Goal: Information Seeking & Learning: Check status

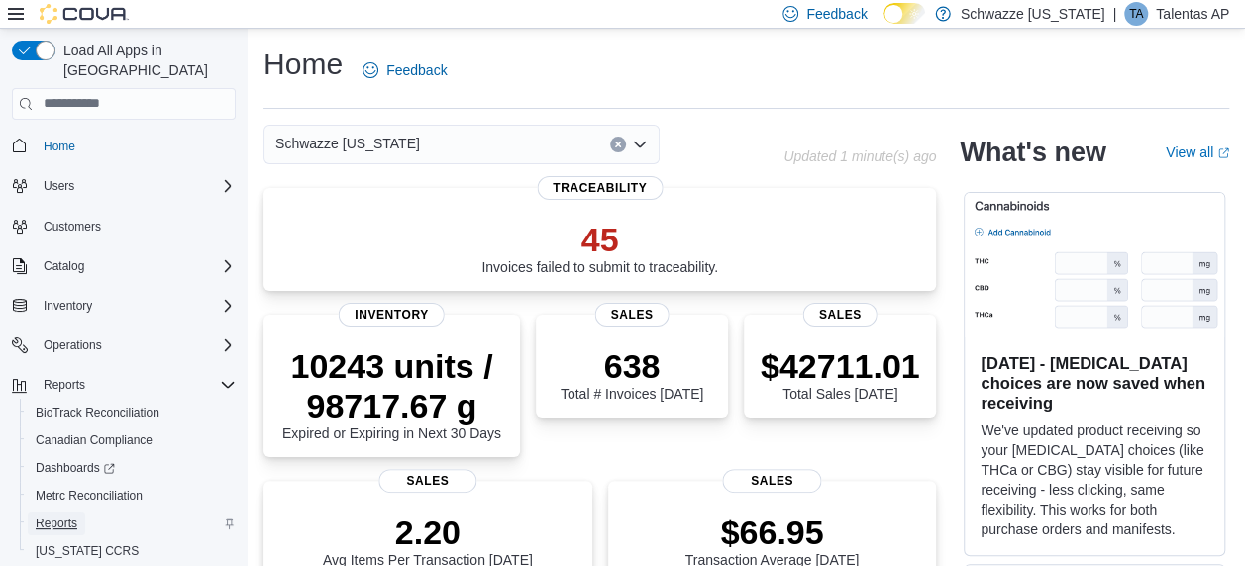
click at [65, 516] on span "Reports" at bounding box center [57, 524] width 42 height 16
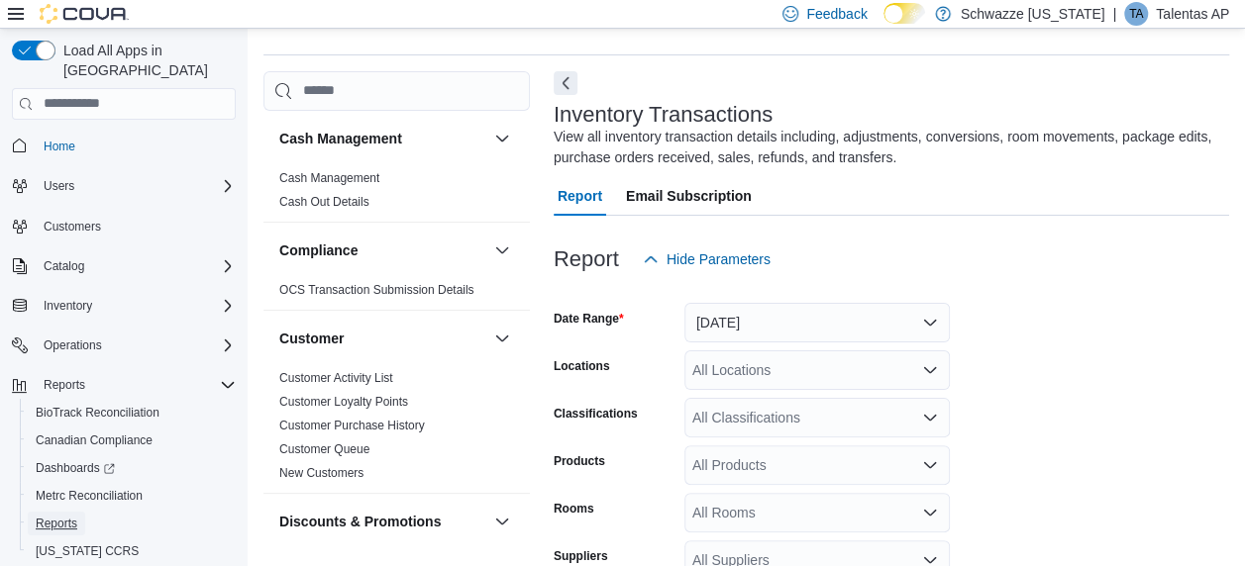
scroll to position [66, 0]
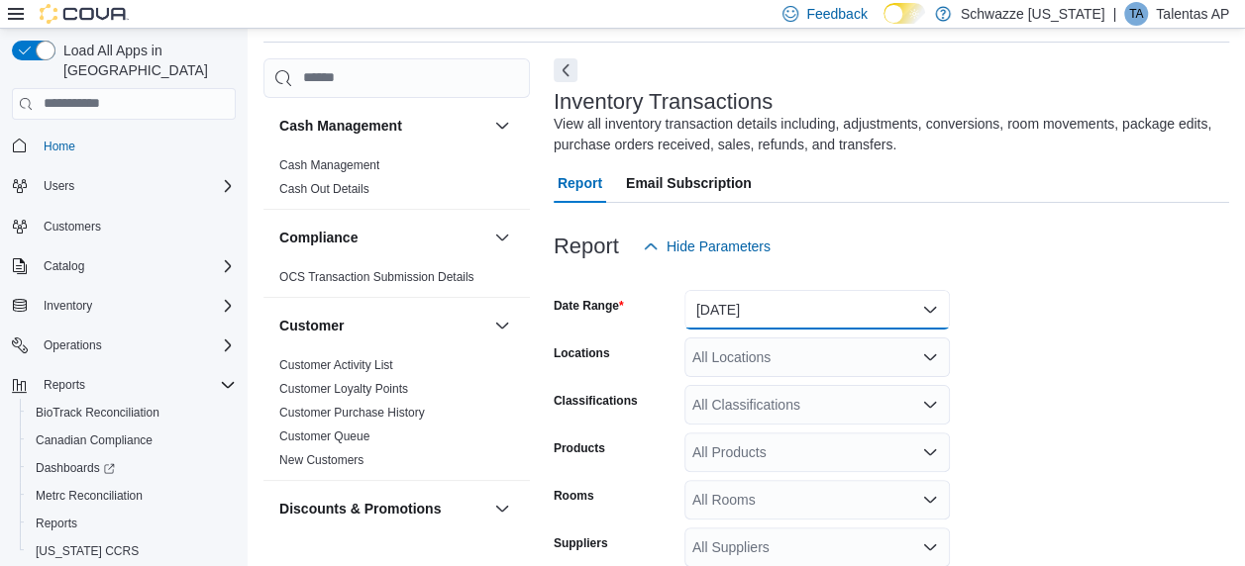
click at [783, 303] on button "Yesterday" at bounding box center [816, 310] width 265 height 40
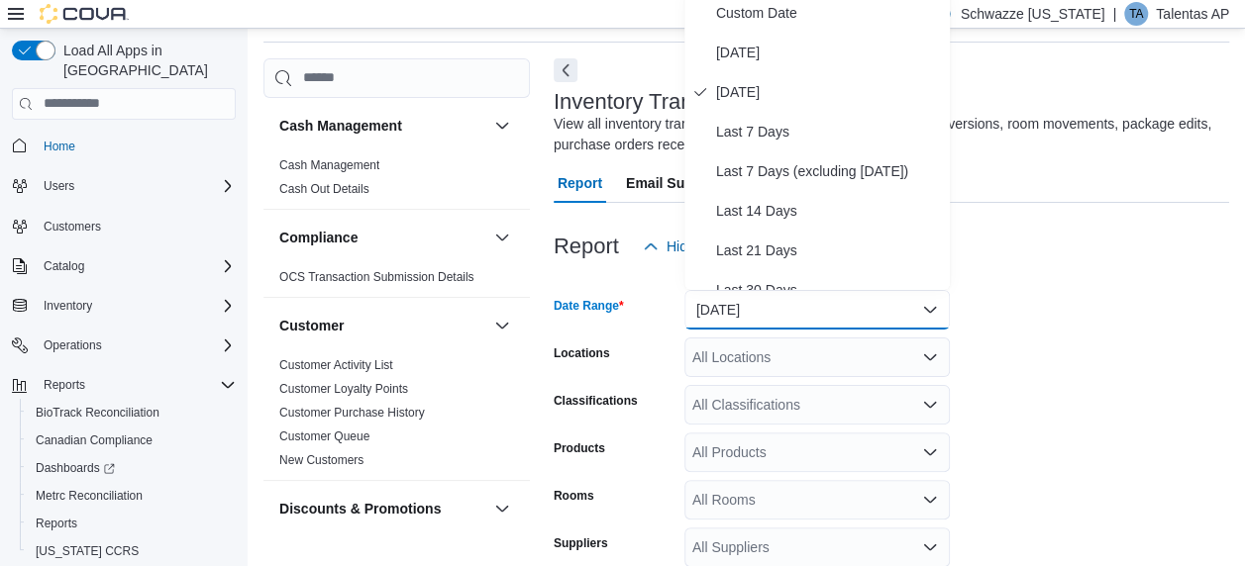
scroll to position [58, 0]
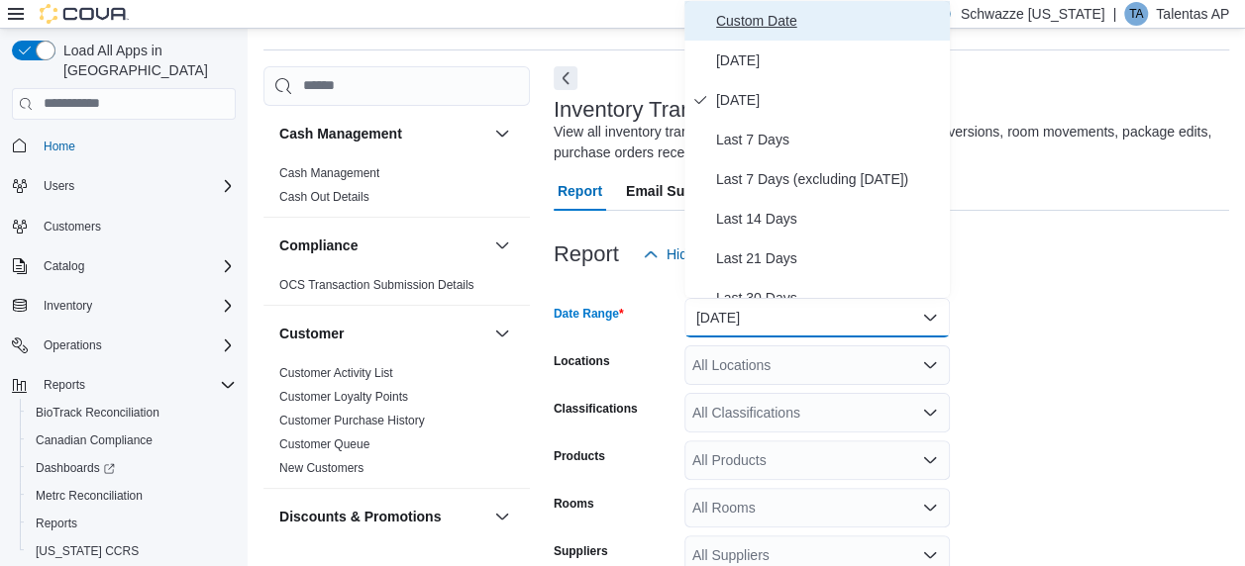
click at [725, 23] on span "Custom Date" at bounding box center [829, 21] width 226 height 24
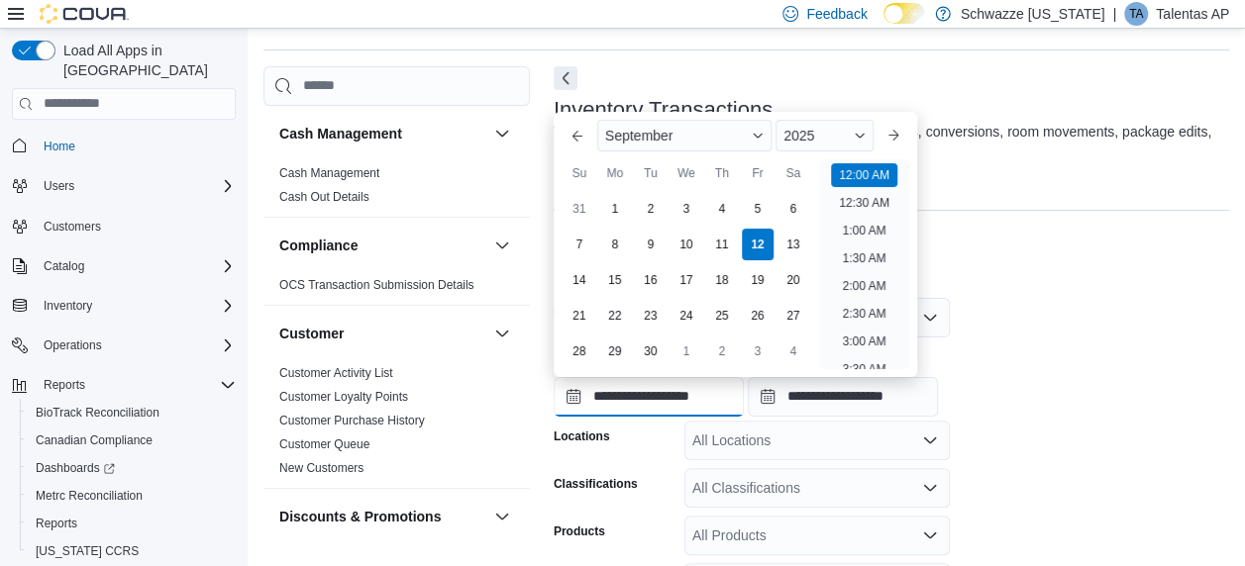
click at [638, 404] on input "**********" at bounding box center [648, 397] width 190 height 40
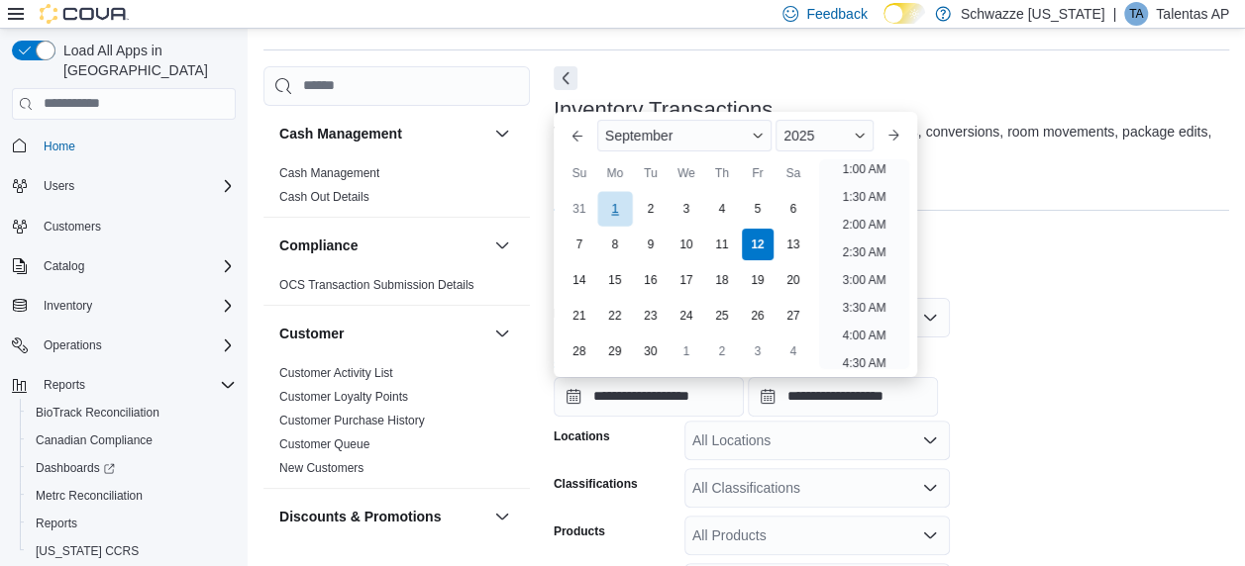
click at [619, 204] on div "1" at bounding box center [614, 208] width 35 height 35
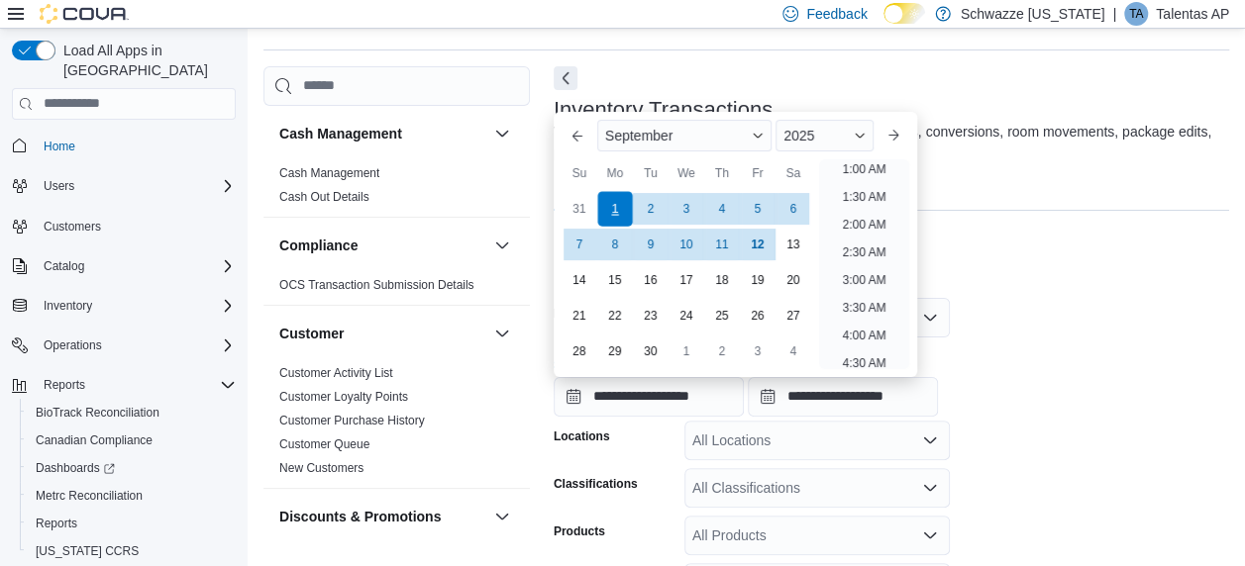
scroll to position [4, 0]
click at [1134, 332] on form "**********" at bounding box center [890, 537] width 675 height 527
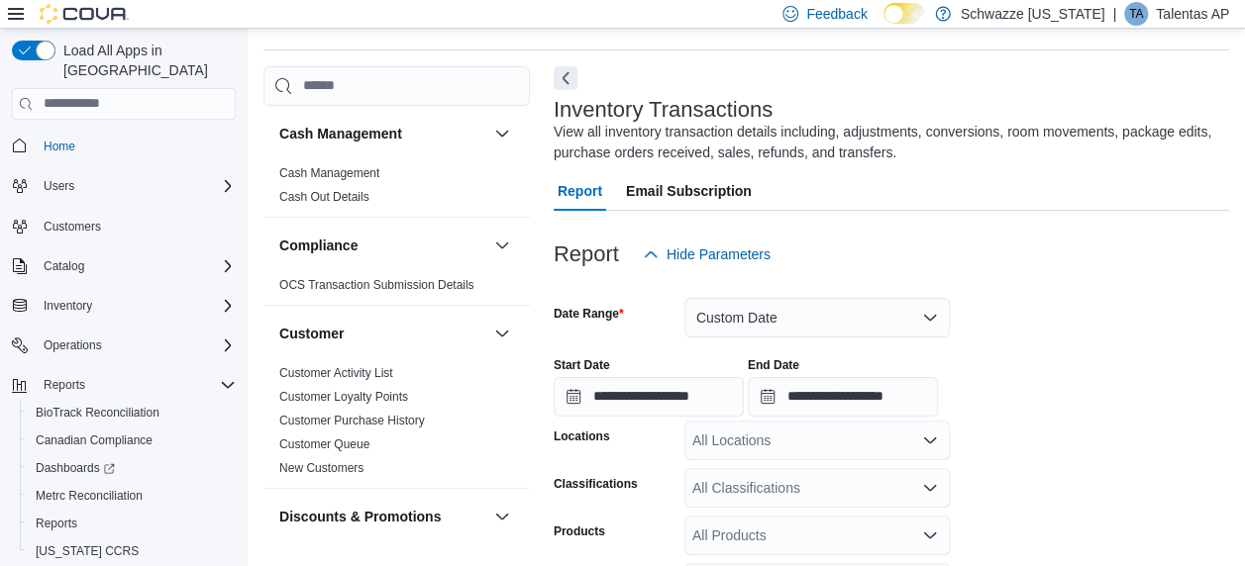
scroll to position [332, 0]
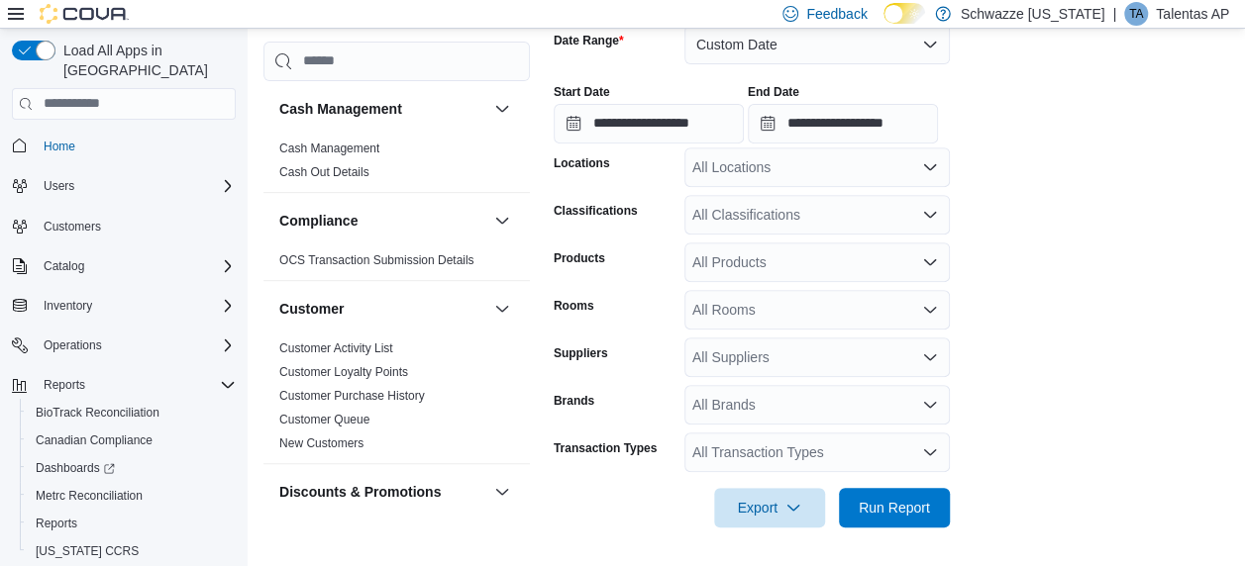
click at [747, 465] on div "All Transaction Types" at bounding box center [816, 453] width 265 height 40
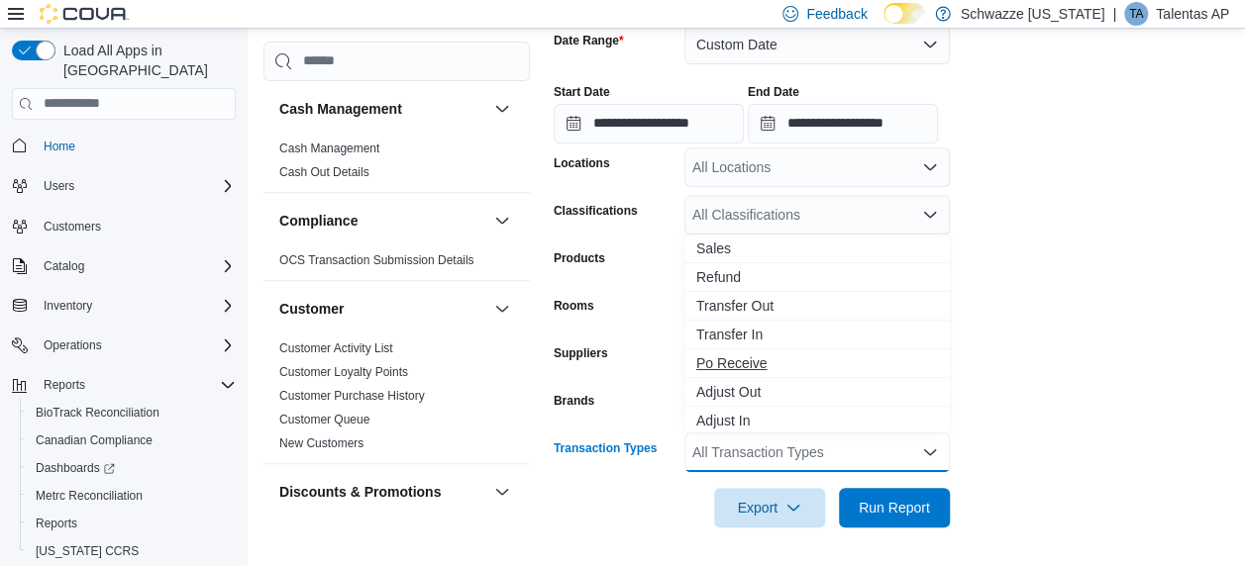
click at [747, 360] on span "Po Receive" at bounding box center [817, 363] width 242 height 20
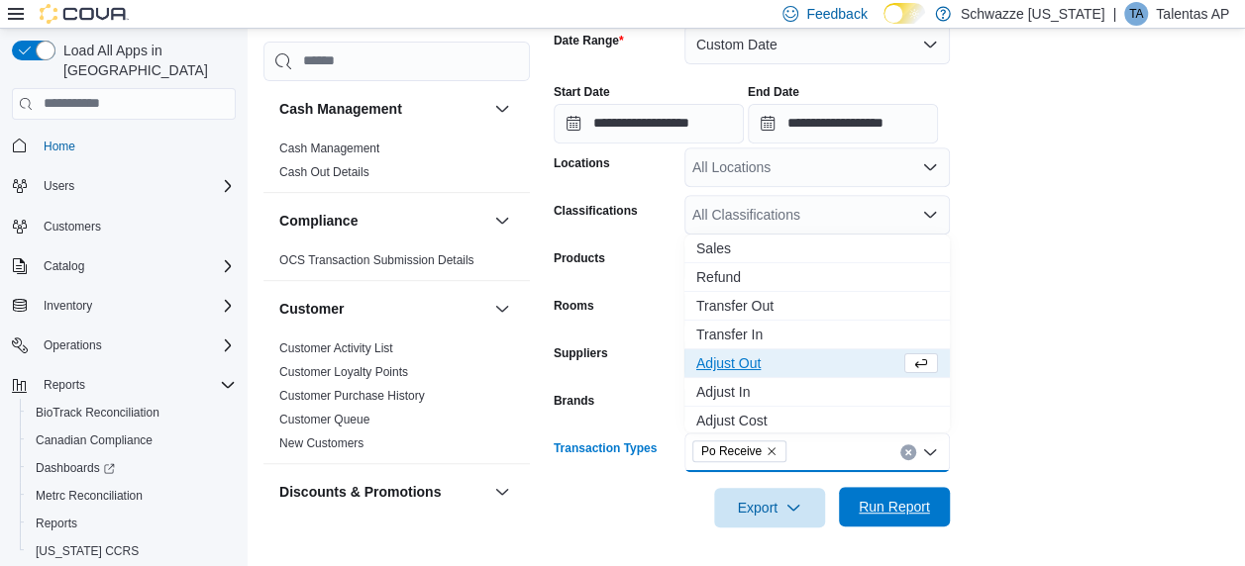
click at [908, 516] on span "Run Report" at bounding box center [893, 507] width 87 height 40
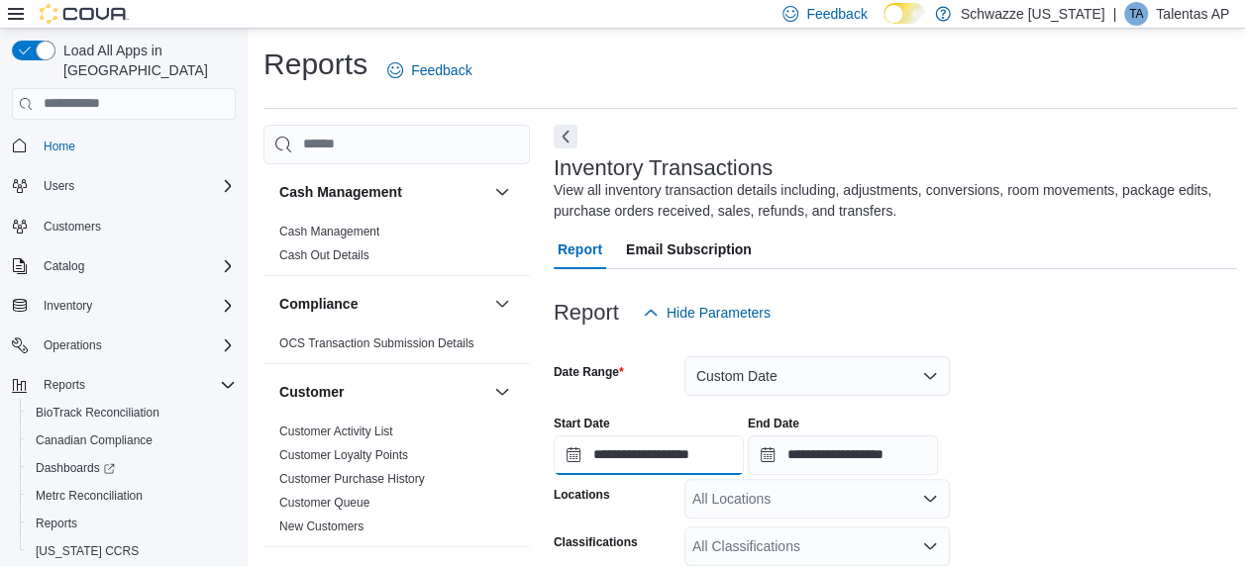
click at [675, 453] on input "**********" at bounding box center [648, 456] width 190 height 40
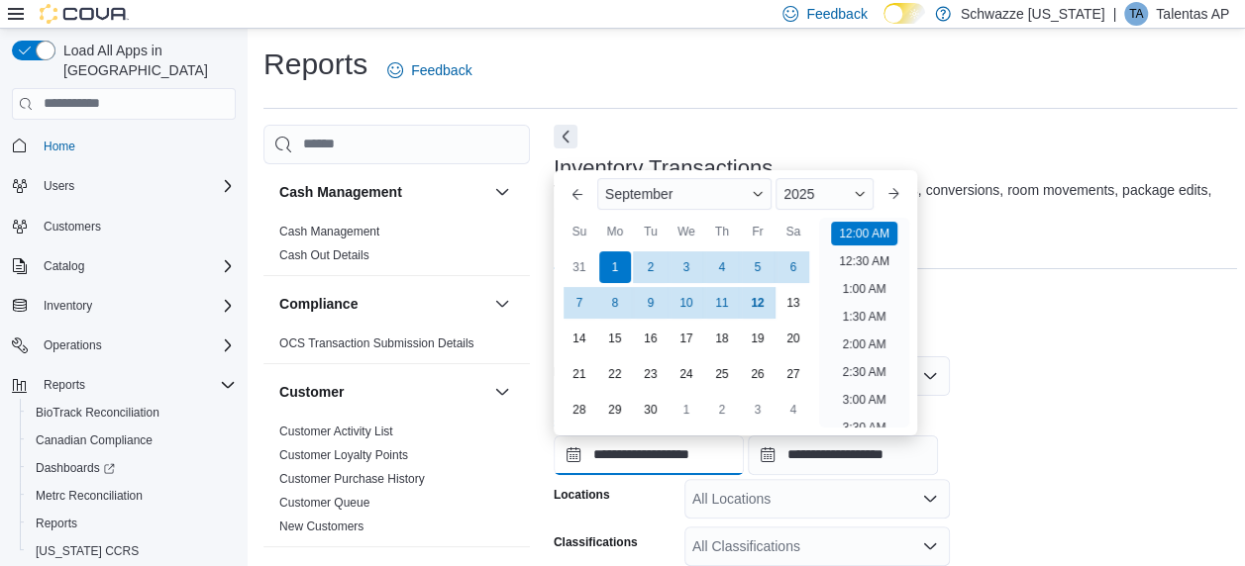
scroll to position [61, 0]
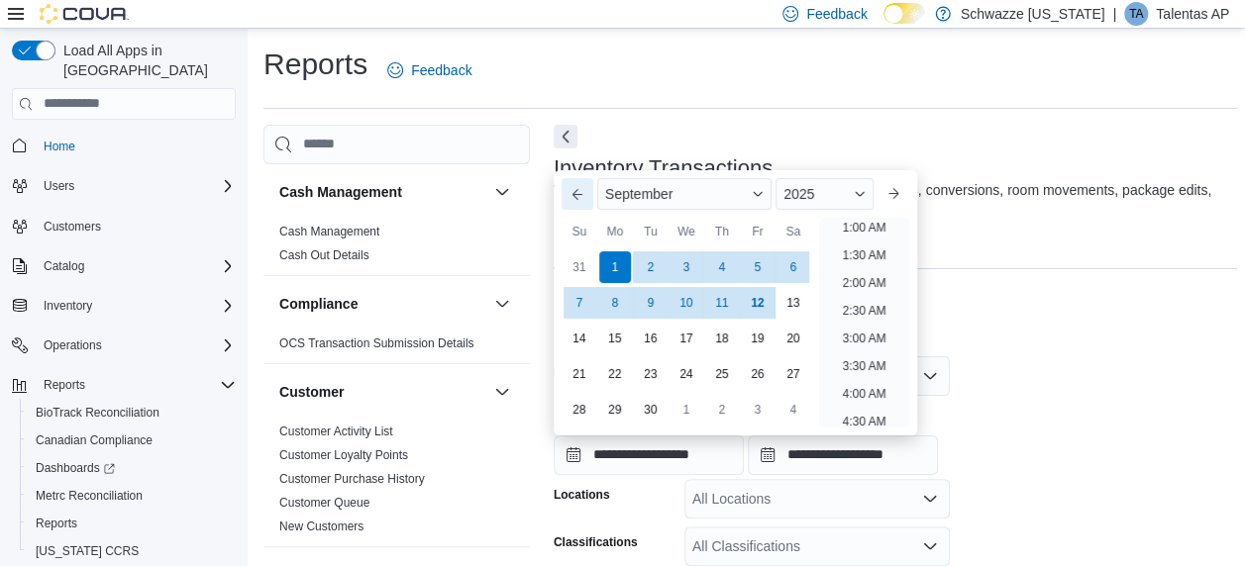
click at [577, 190] on button "Previous Month" at bounding box center [577, 194] width 32 height 32
type input "**********"
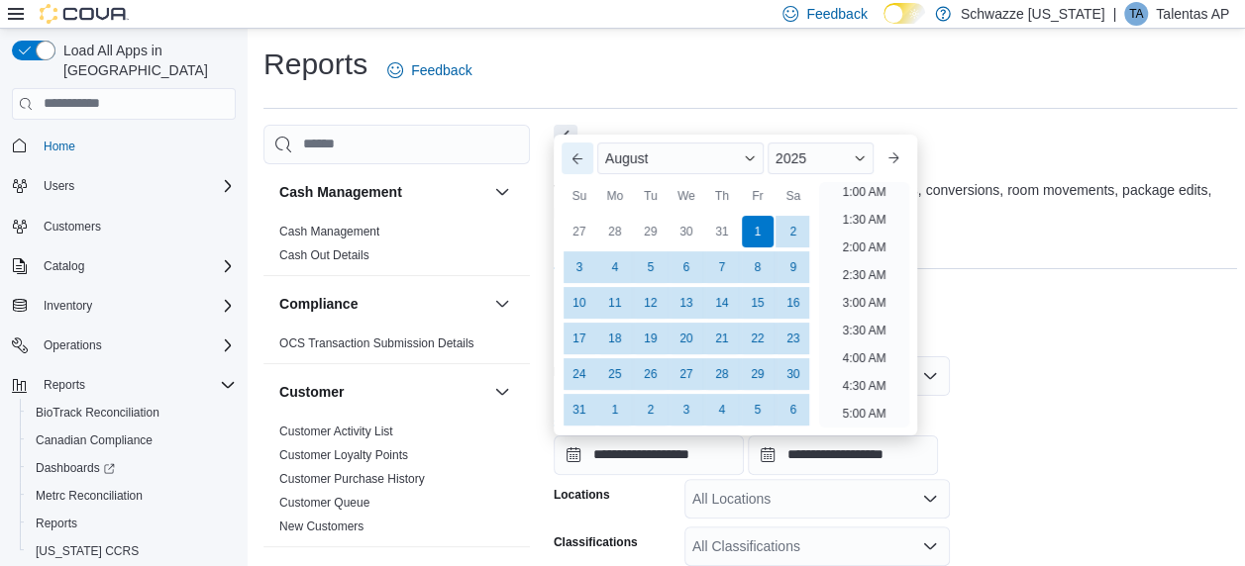
scroll to position [4, 0]
click at [759, 228] on div "1" at bounding box center [757, 231] width 35 height 35
click at [846, 457] on input "**********" at bounding box center [842, 456] width 190 height 40
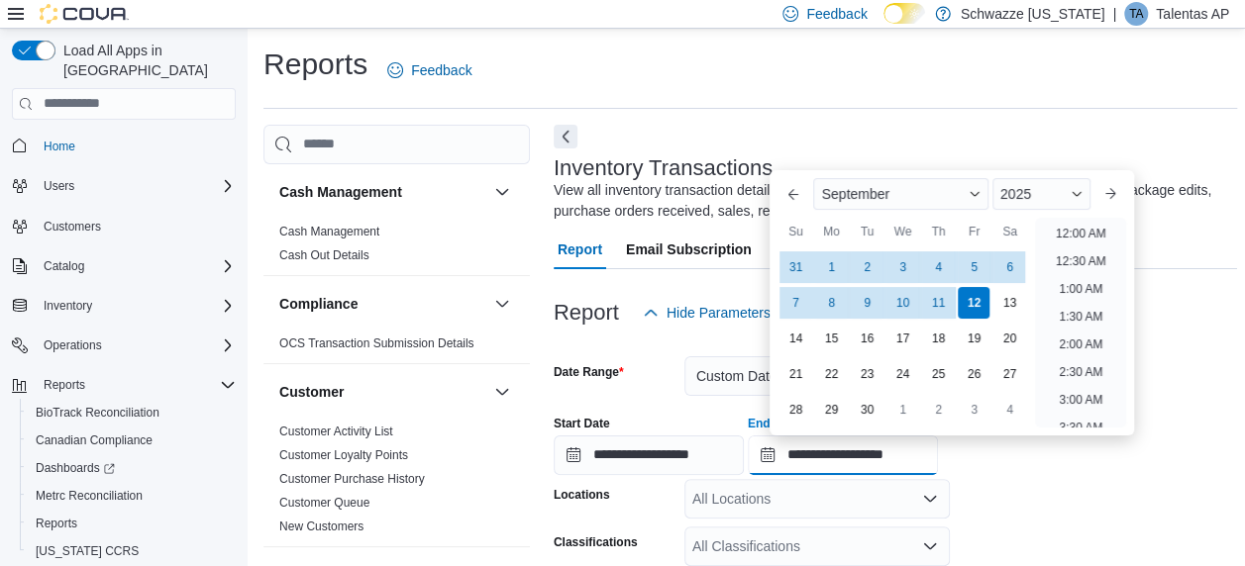
scroll to position [1125, 0]
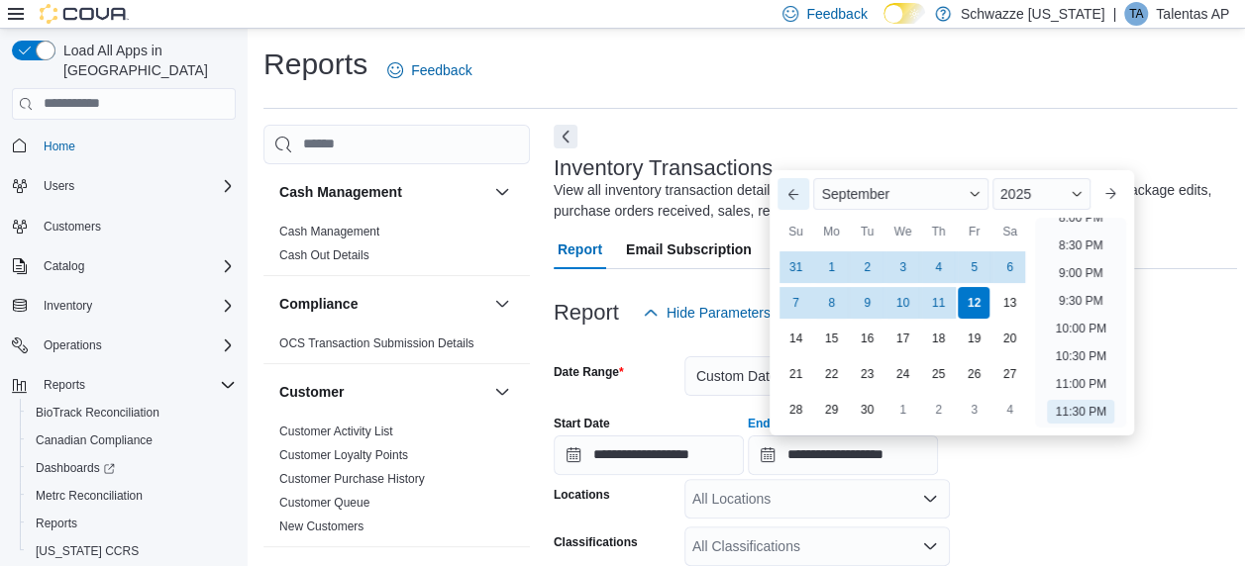
click at [782, 191] on button "Previous Month" at bounding box center [793, 194] width 32 height 32
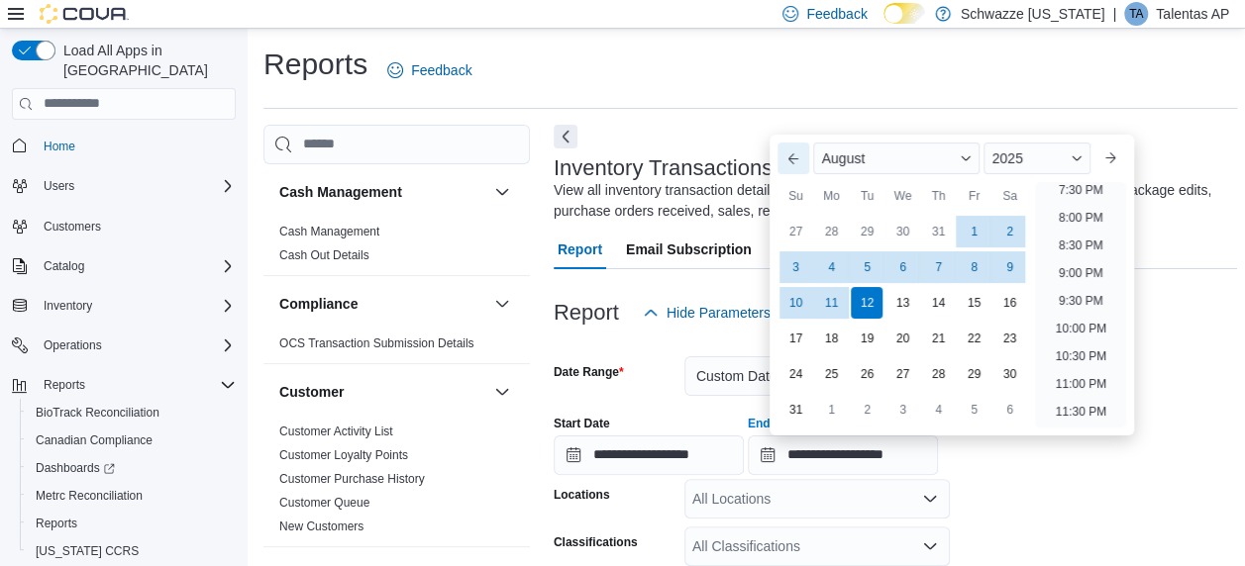
scroll to position [1089, 0]
click at [796, 409] on div "31" at bounding box center [795, 409] width 35 height 35
type input "**********"
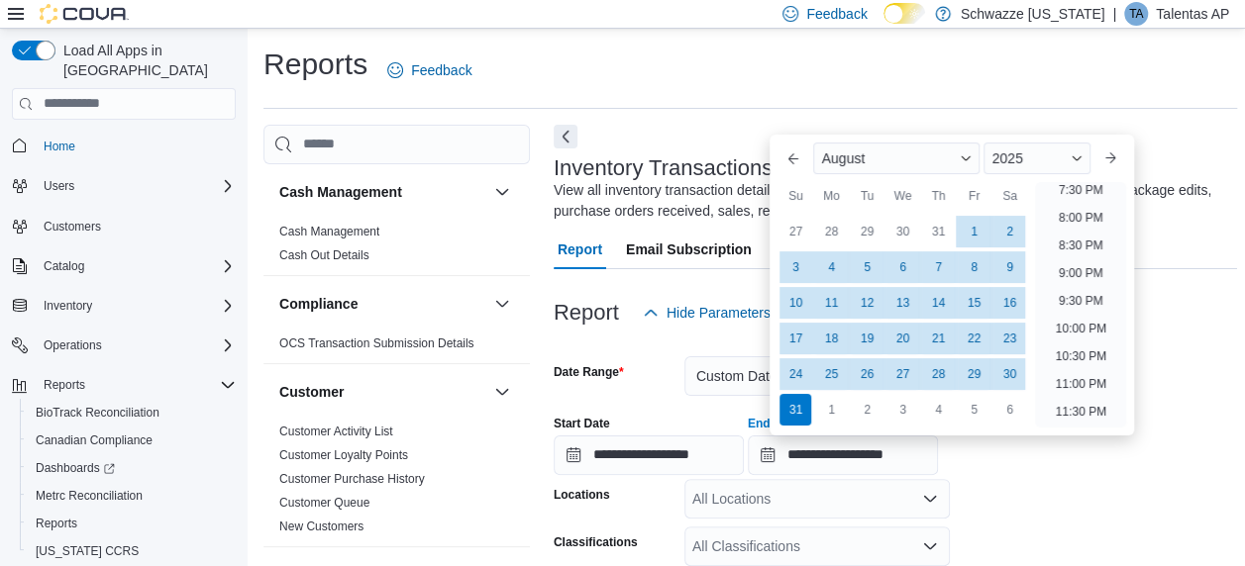
click at [683, 384] on div "Date Range Custom Date" at bounding box center [751, 376] width 396 height 40
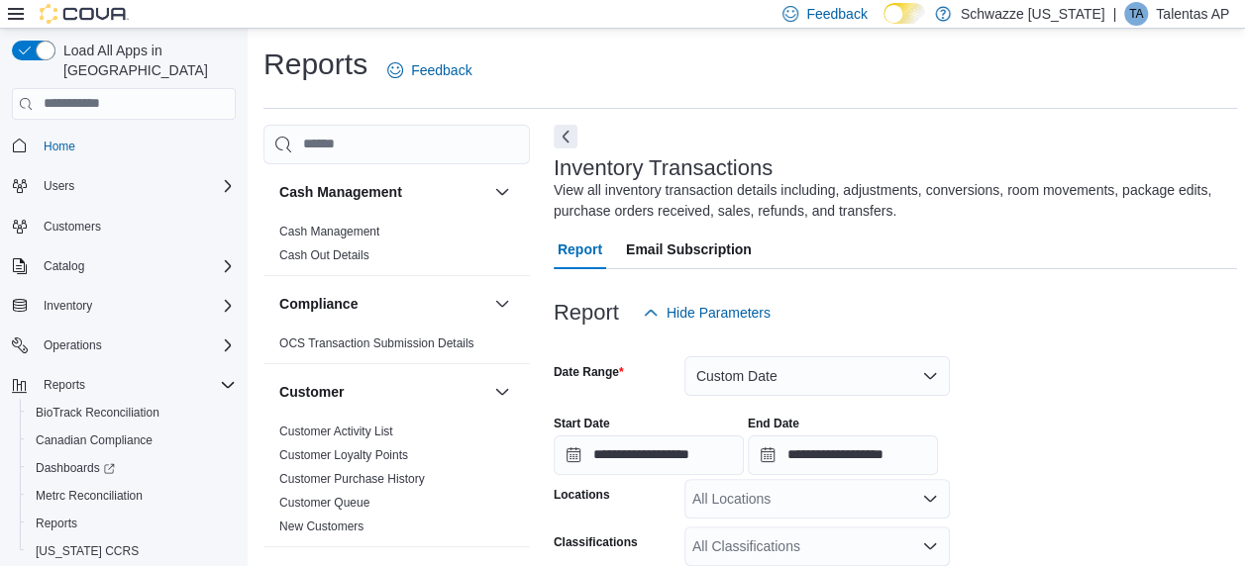
scroll to position [495, 0]
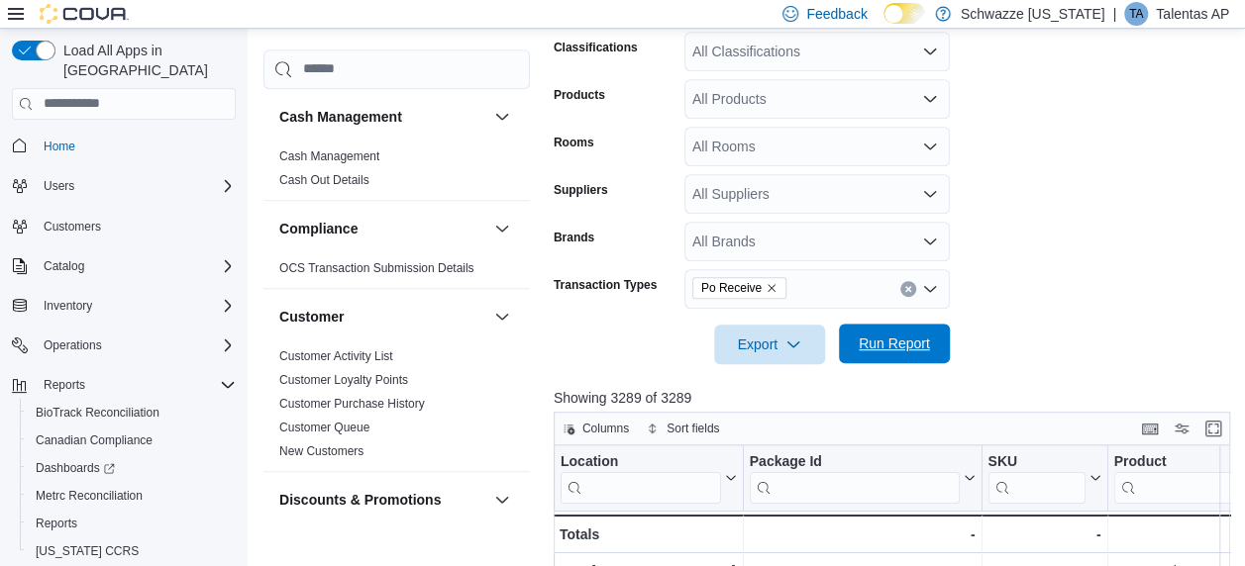
click at [896, 339] on span "Run Report" at bounding box center [893, 344] width 71 height 20
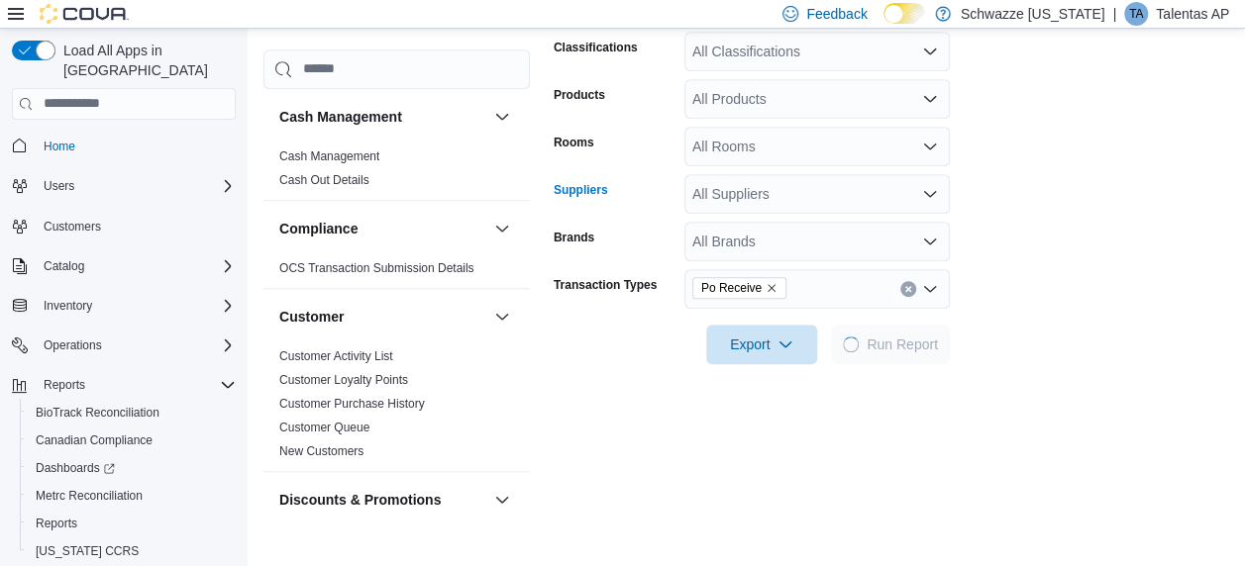
click at [776, 195] on div "All Suppliers" at bounding box center [816, 194] width 265 height 40
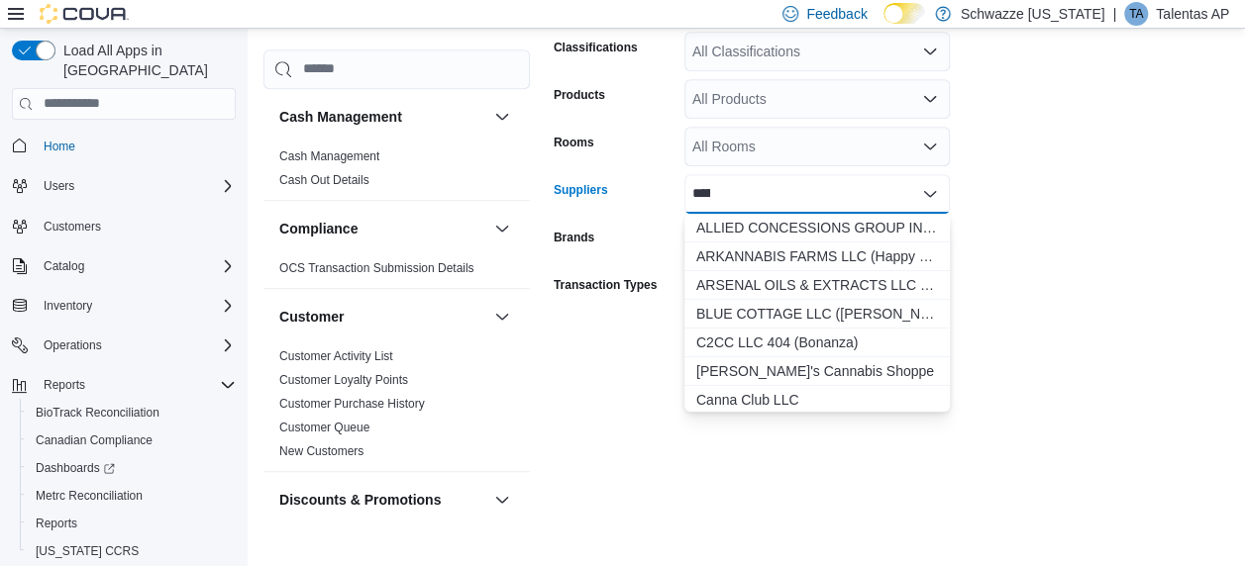
click at [815, 194] on div "******* Combo box. Selected. na. Selected. Combo box input. All Suppliers. Type…" at bounding box center [816, 194] width 265 height 40
type input "*"
click at [1143, 200] on form "**********" at bounding box center [890, 101] width 675 height 527
click at [1143, 196] on form "**********" at bounding box center [890, 101] width 675 height 527
click at [772, 197] on div "Combo box. Selected. na. Selected. Combo box input. All Suppliers. Type some te…" at bounding box center [816, 194] width 265 height 40
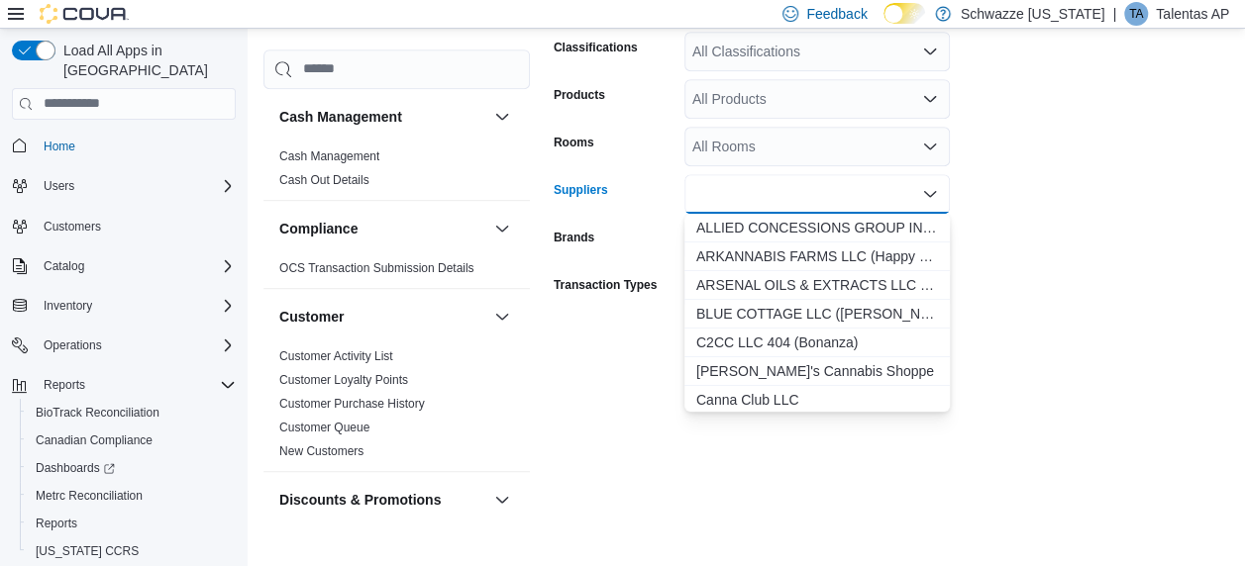
click at [1028, 192] on form "**********" at bounding box center [890, 101] width 675 height 527
click at [1034, 192] on form "**********" at bounding box center [890, 101] width 675 height 527
click at [814, 189] on div "Combo box. Selected. na. Selected. Combo box input. All Suppliers. Type some te…" at bounding box center [816, 194] width 265 height 40
click at [1046, 190] on form "**********" at bounding box center [890, 101] width 675 height 527
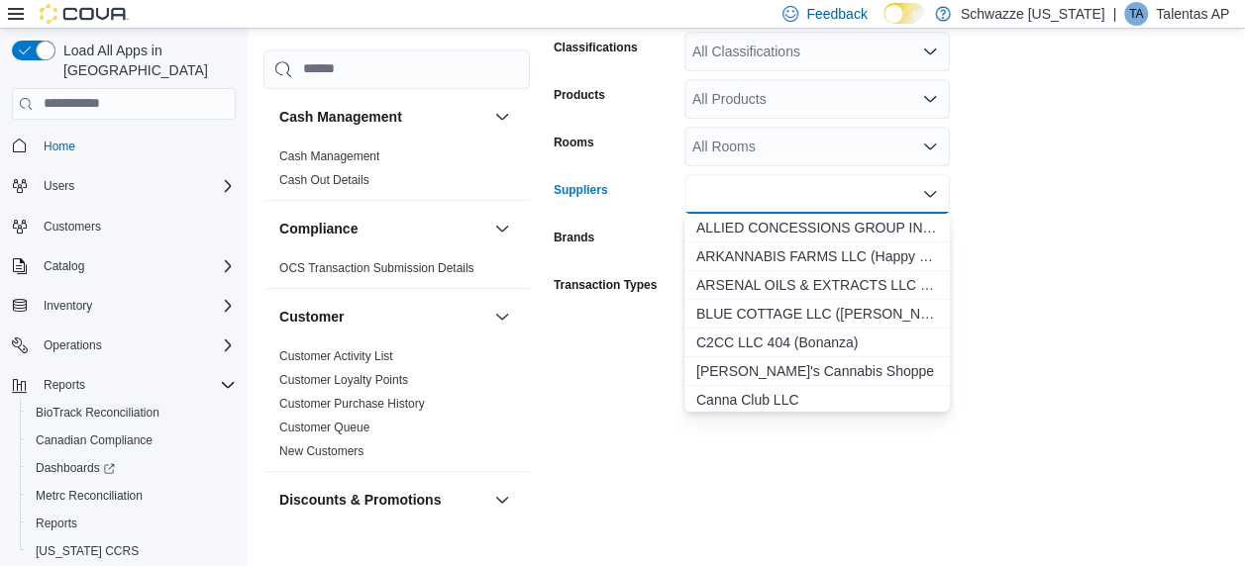
click at [1046, 190] on form "**********" at bounding box center [890, 101] width 675 height 527
click at [812, 196] on div "Combo box. Selected. na. Selected. Combo box input. All Suppliers. Type some te…" at bounding box center [816, 194] width 265 height 40
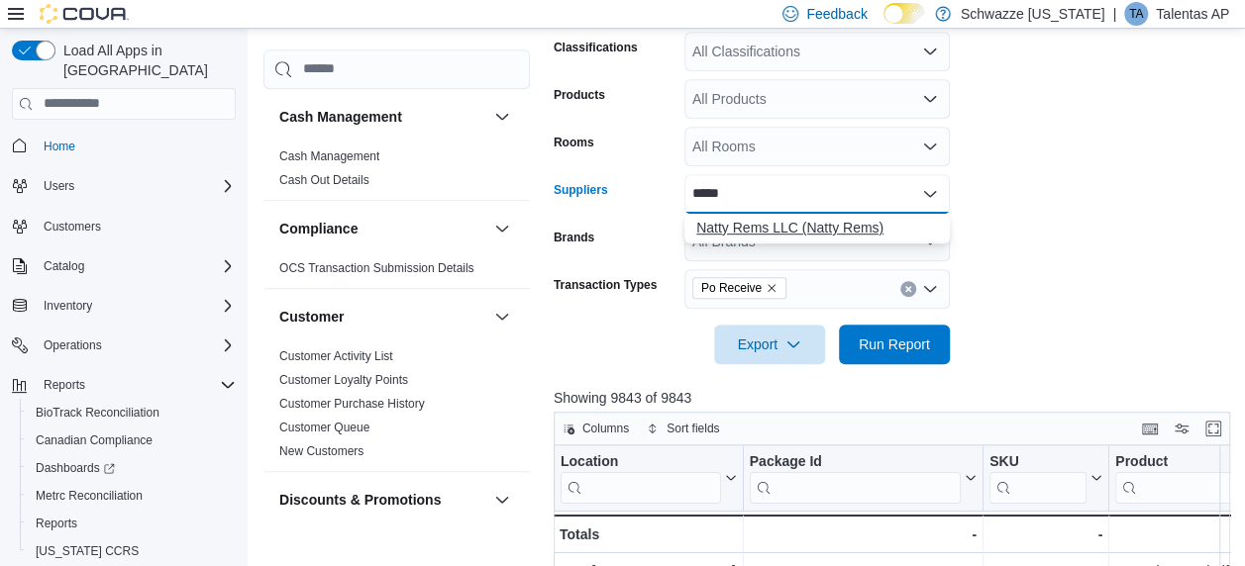
type input "*****"
click at [755, 223] on span "Natty Rems LLC (Natty Rems)" at bounding box center [817, 228] width 242 height 20
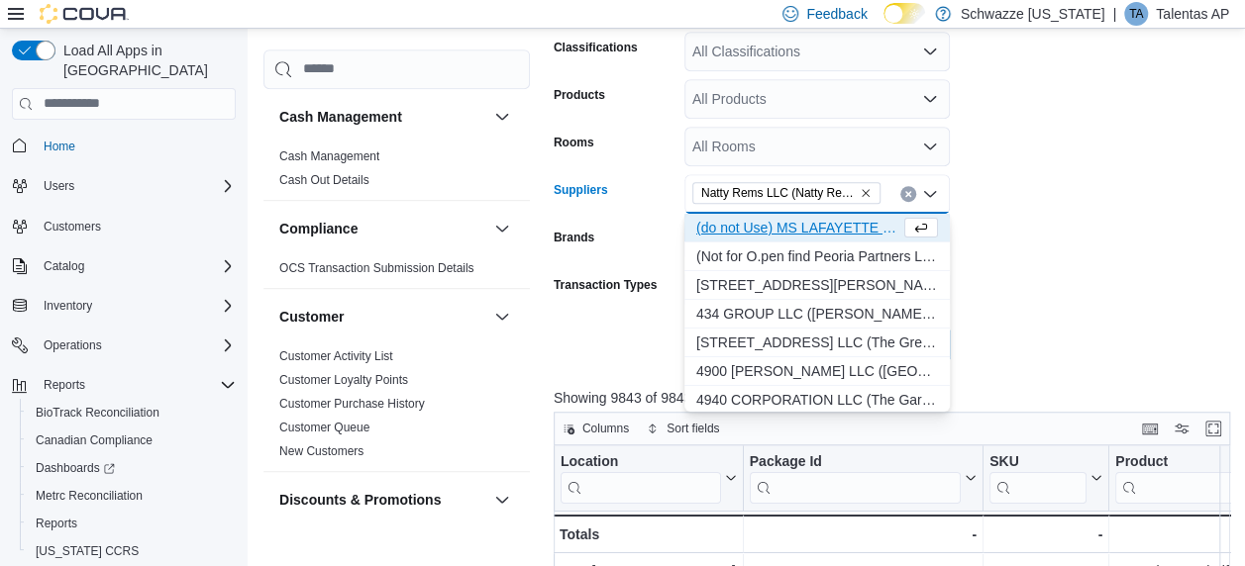
click at [1083, 225] on form "**********" at bounding box center [894, 101] width 683 height 527
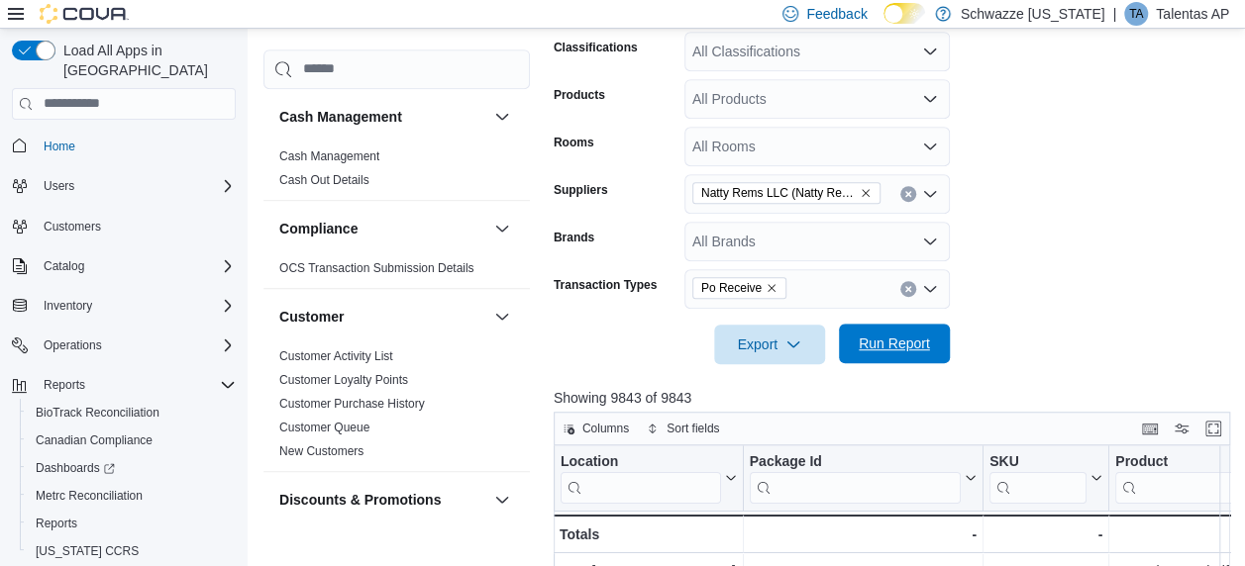
click at [913, 348] on span "Run Report" at bounding box center [893, 344] width 71 height 20
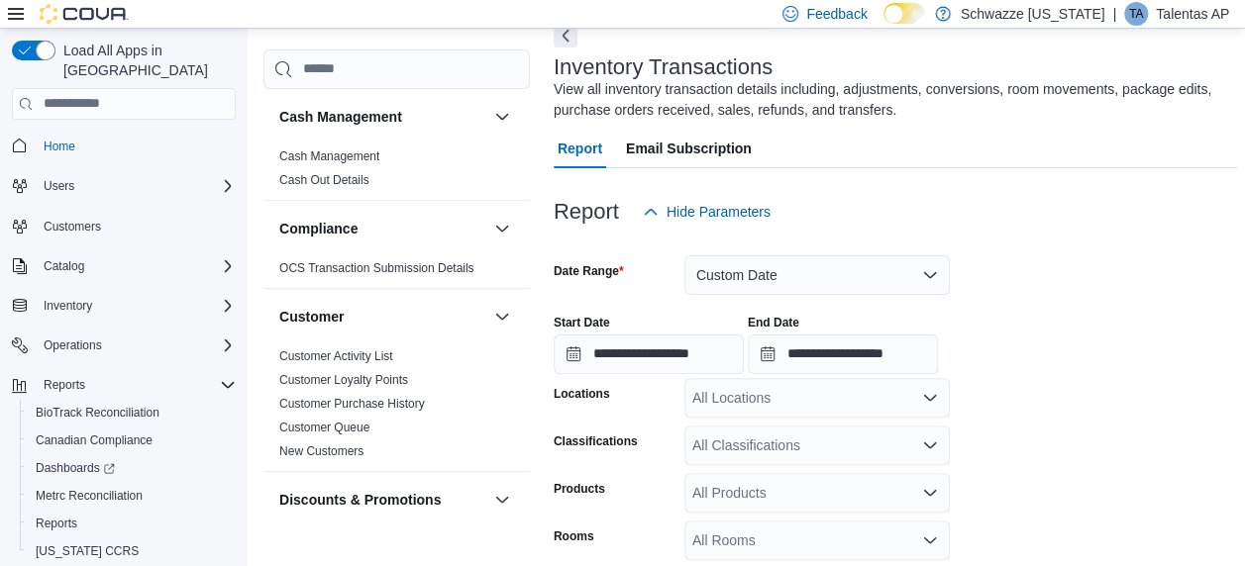
scroll to position [115, 0]
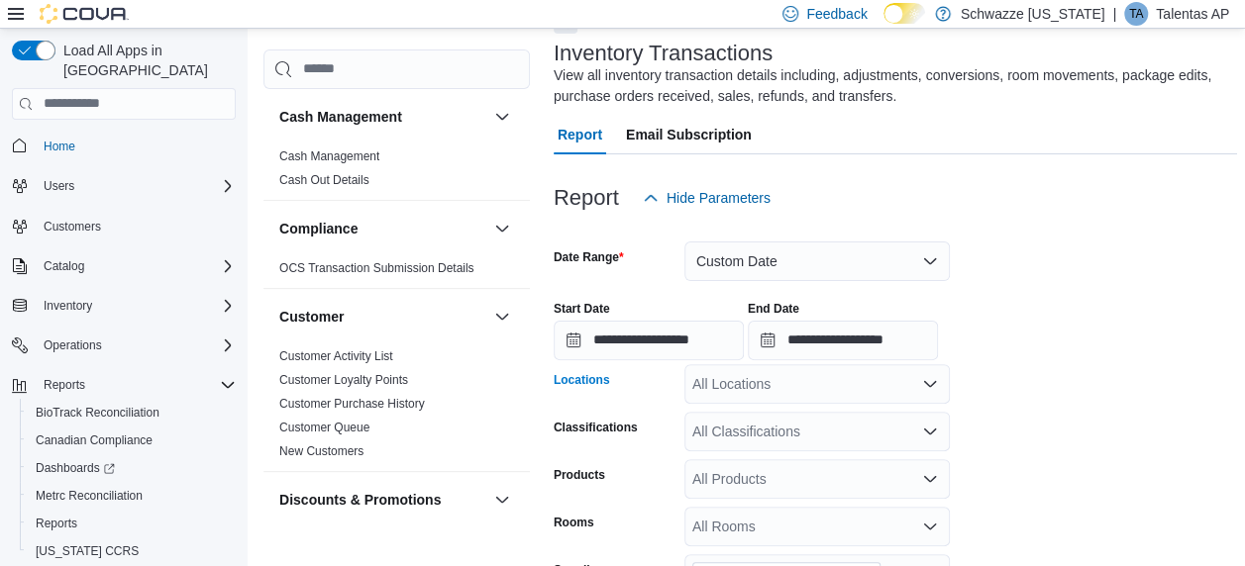
click at [716, 384] on div "All Locations" at bounding box center [816, 384] width 265 height 40
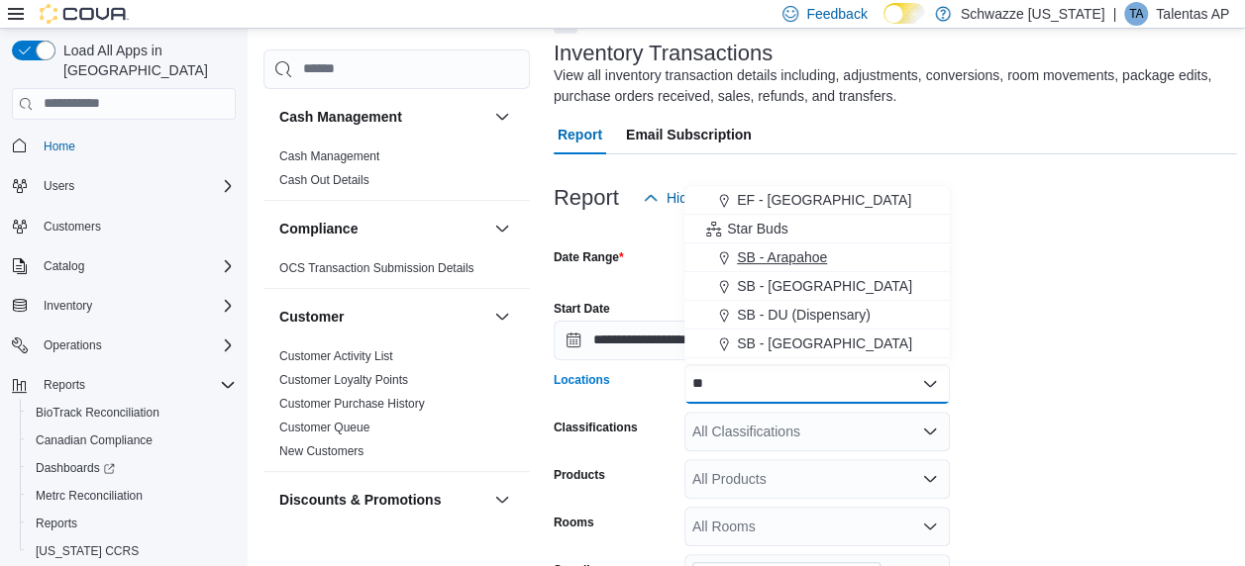
type input "**"
click at [820, 257] on span "SB - Arapahoe" at bounding box center [782, 258] width 90 height 20
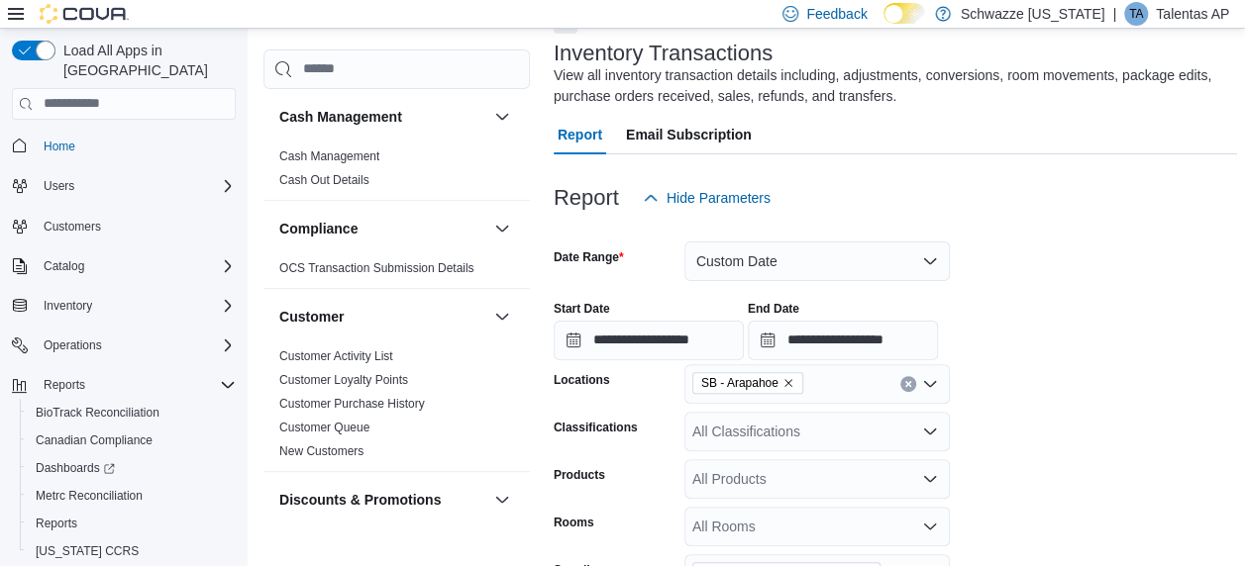
click at [1018, 372] on form "**********" at bounding box center [894, 481] width 683 height 527
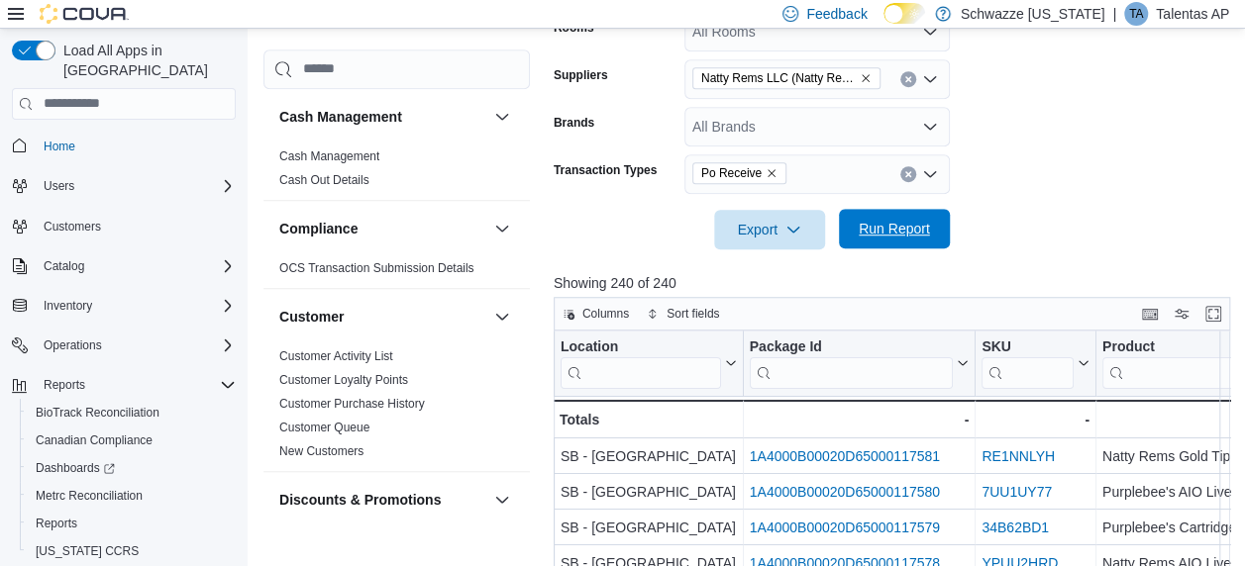
click at [895, 219] on span "Run Report" at bounding box center [893, 229] width 71 height 20
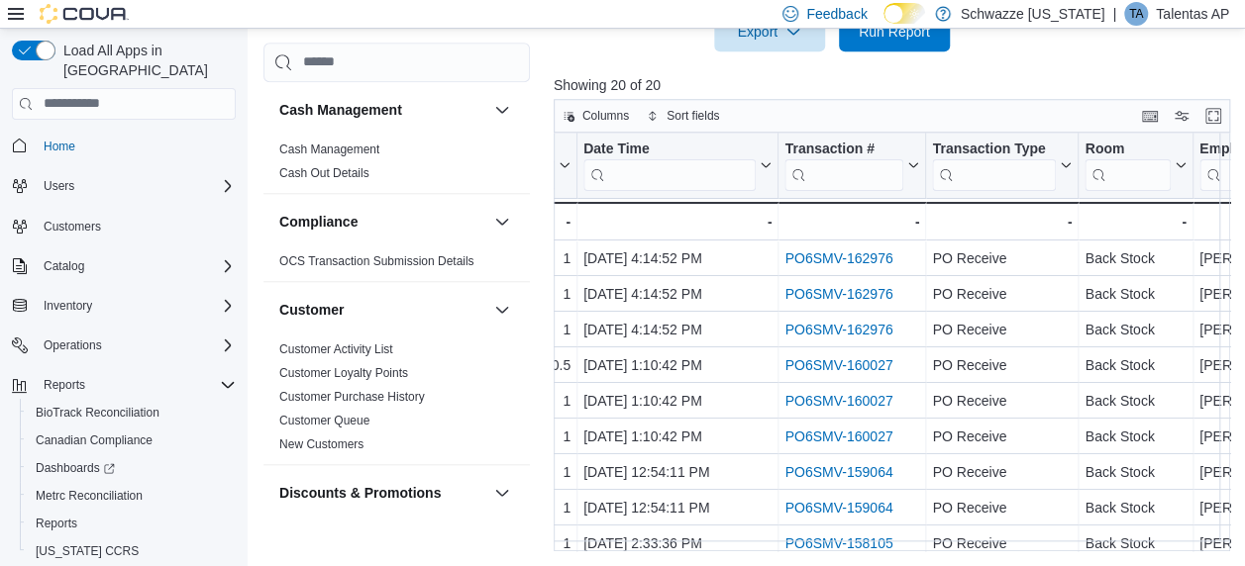
scroll to position [0, 1054]
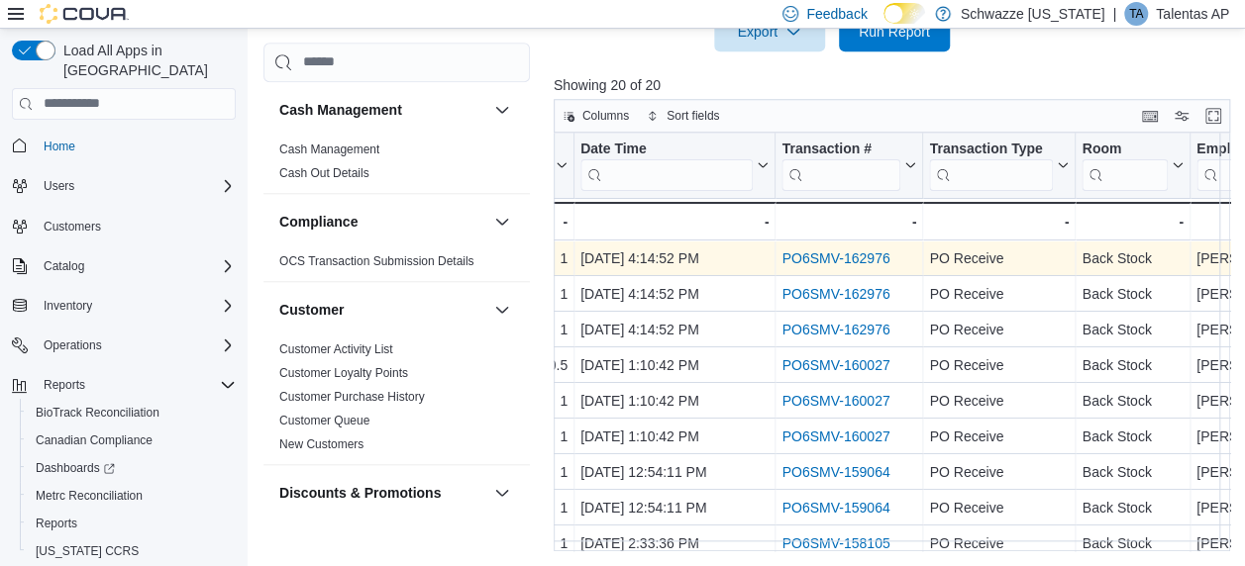
click at [853, 250] on link "PO6SMV-162976" at bounding box center [835, 258] width 108 height 16
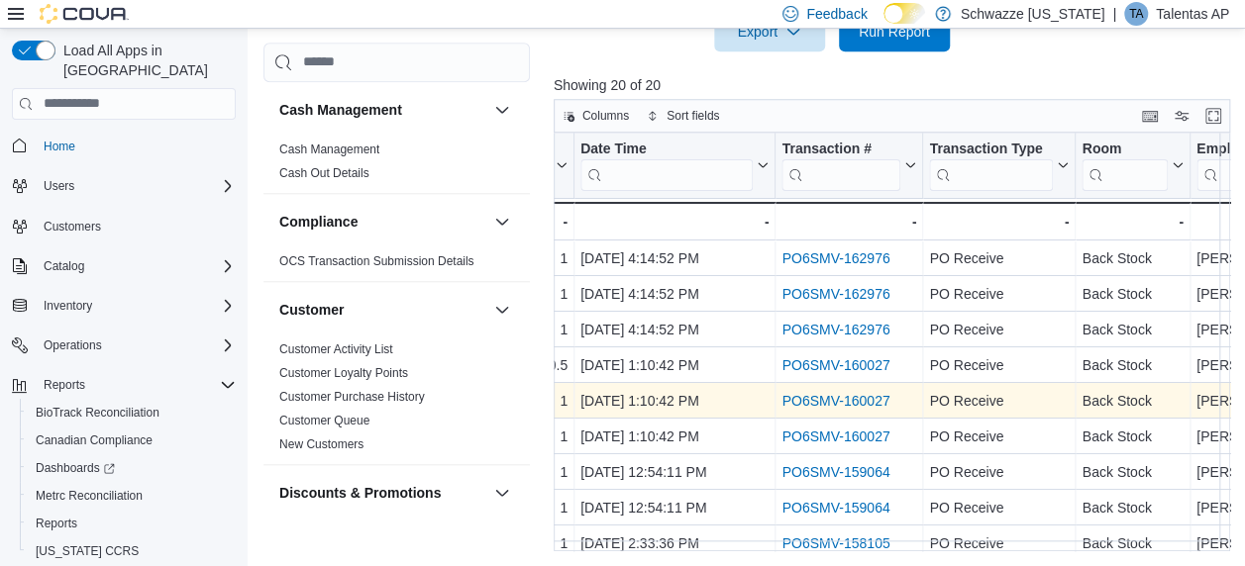
click at [864, 398] on link "PO6SMV-160027" at bounding box center [835, 401] width 108 height 16
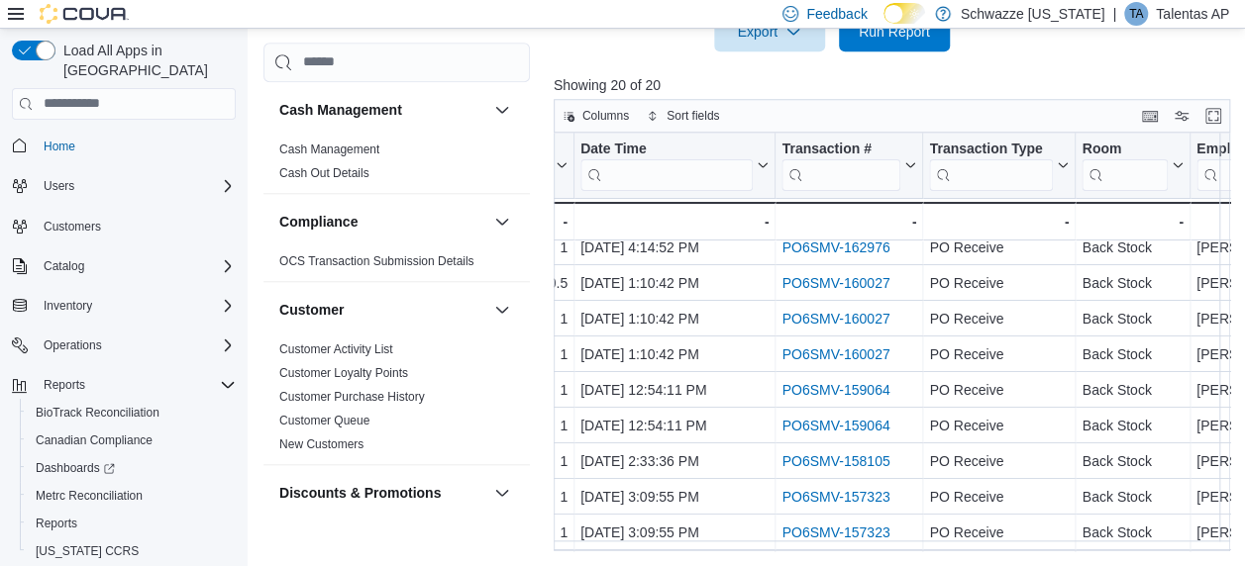
scroll to position [99, 1054]
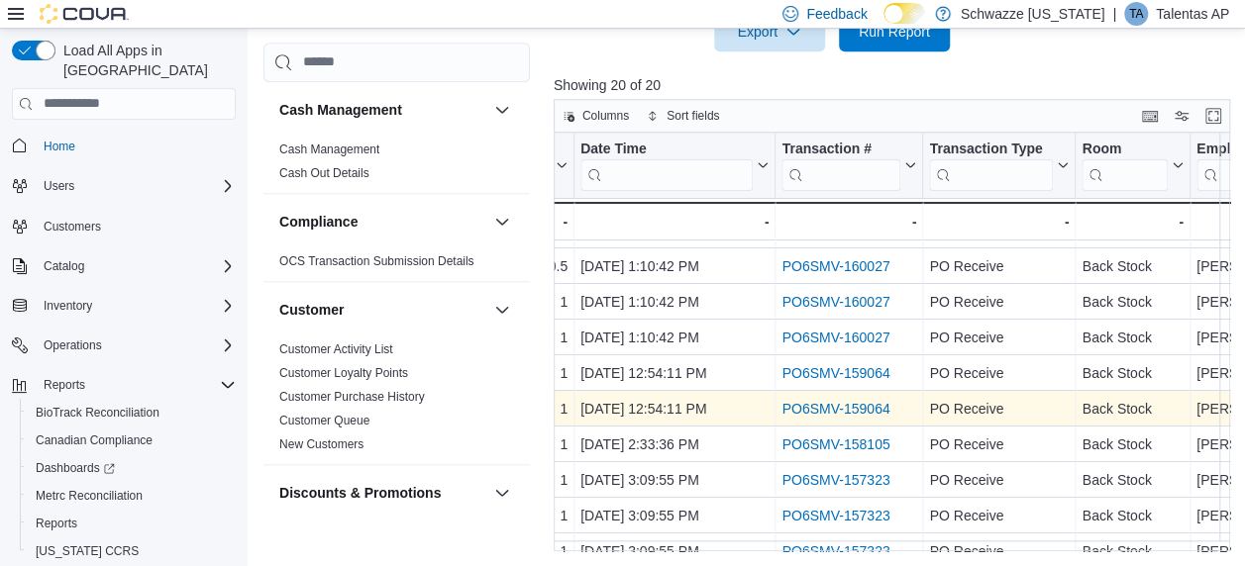
click at [867, 401] on link "PO6SMV-159064" at bounding box center [835, 409] width 108 height 16
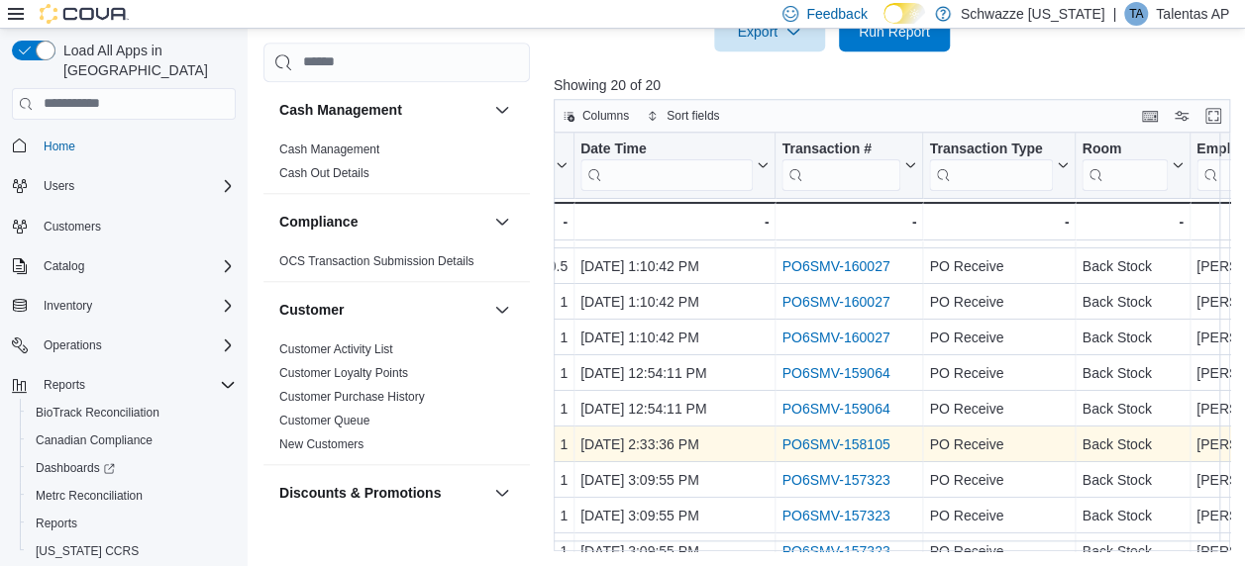
click at [857, 442] on link "PO6SMV-158105" at bounding box center [835, 445] width 108 height 16
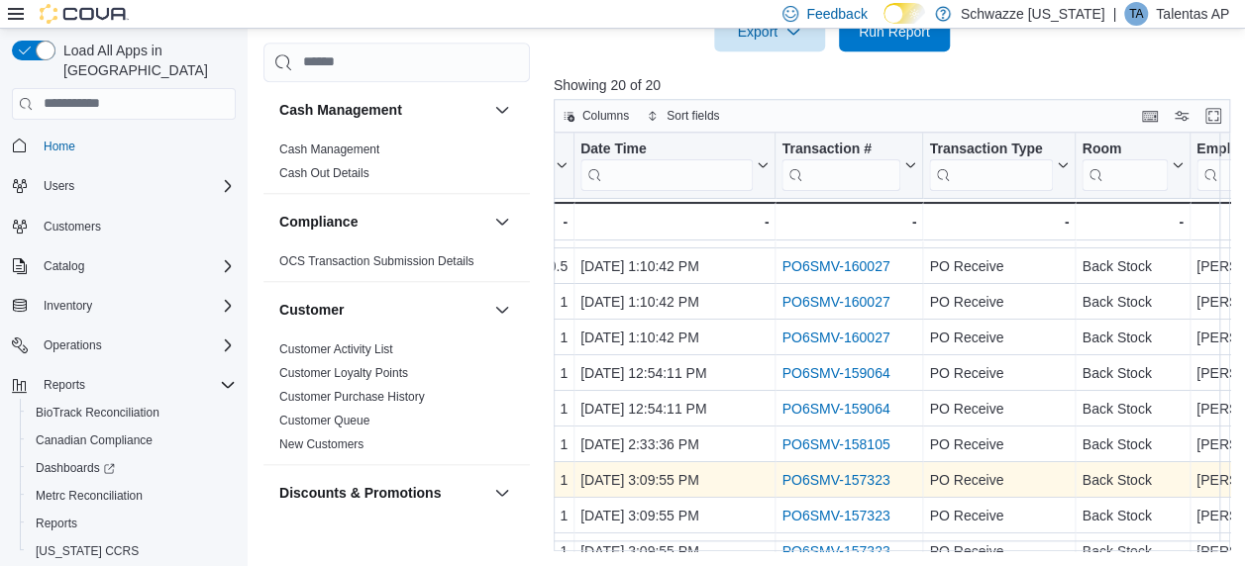
click at [870, 486] on div "PO6SMV-157323" at bounding box center [848, 480] width 135 height 24
click at [861, 477] on link "PO6SMV-157323" at bounding box center [835, 480] width 108 height 16
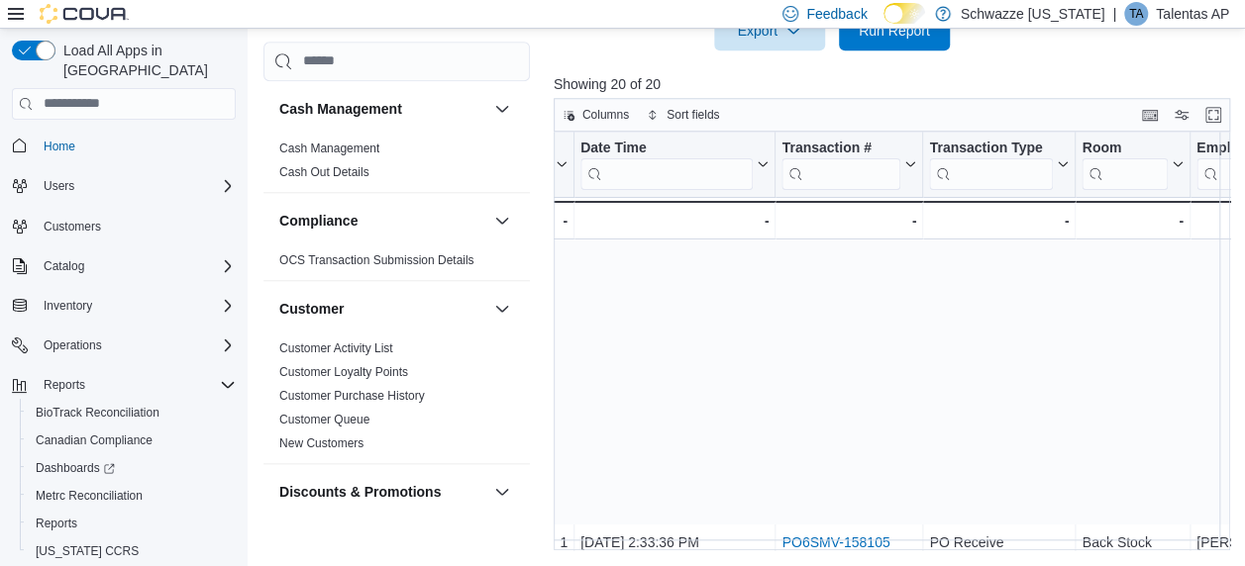
scroll to position [411, 1054]
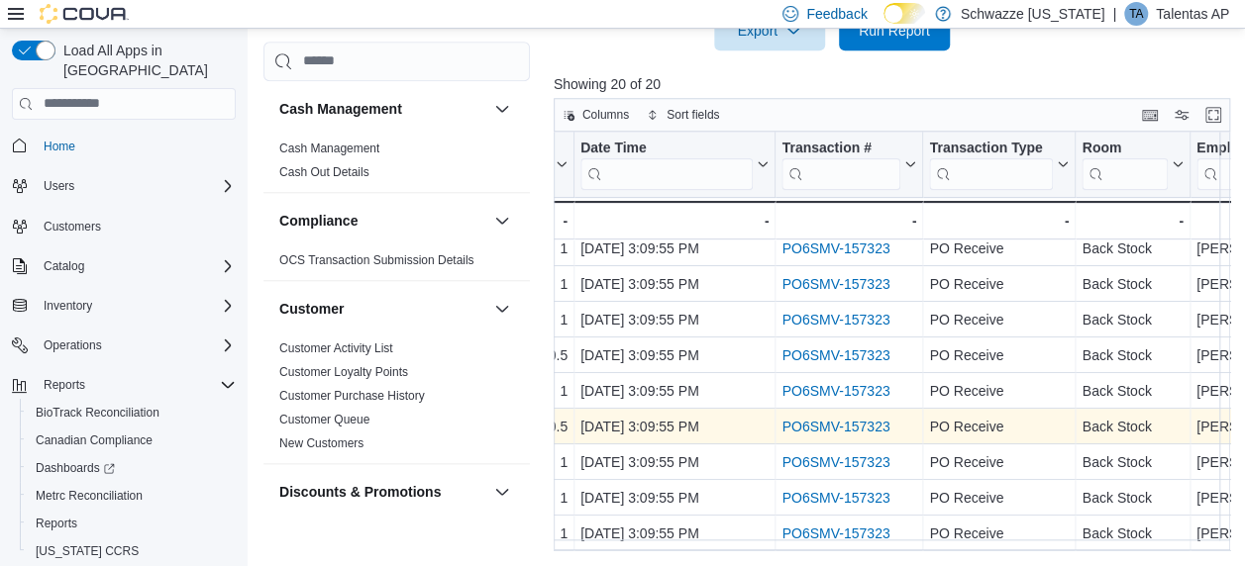
click at [867, 419] on link "PO6SMV-157323" at bounding box center [835, 427] width 108 height 16
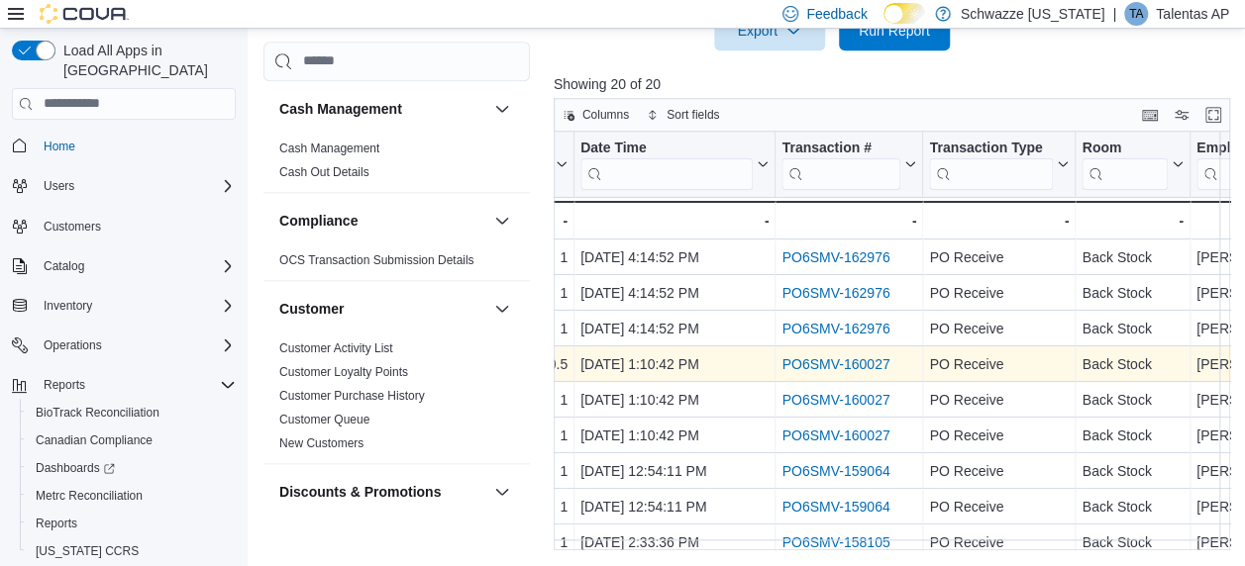
scroll to position [314, 0]
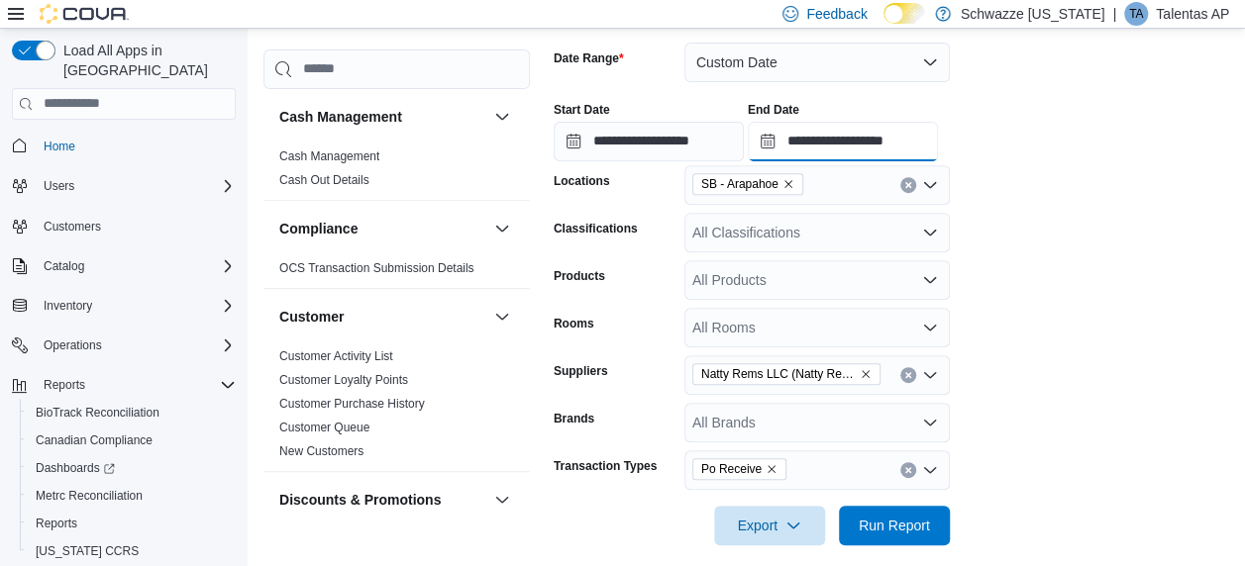
click at [857, 134] on input "**********" at bounding box center [842, 142] width 190 height 40
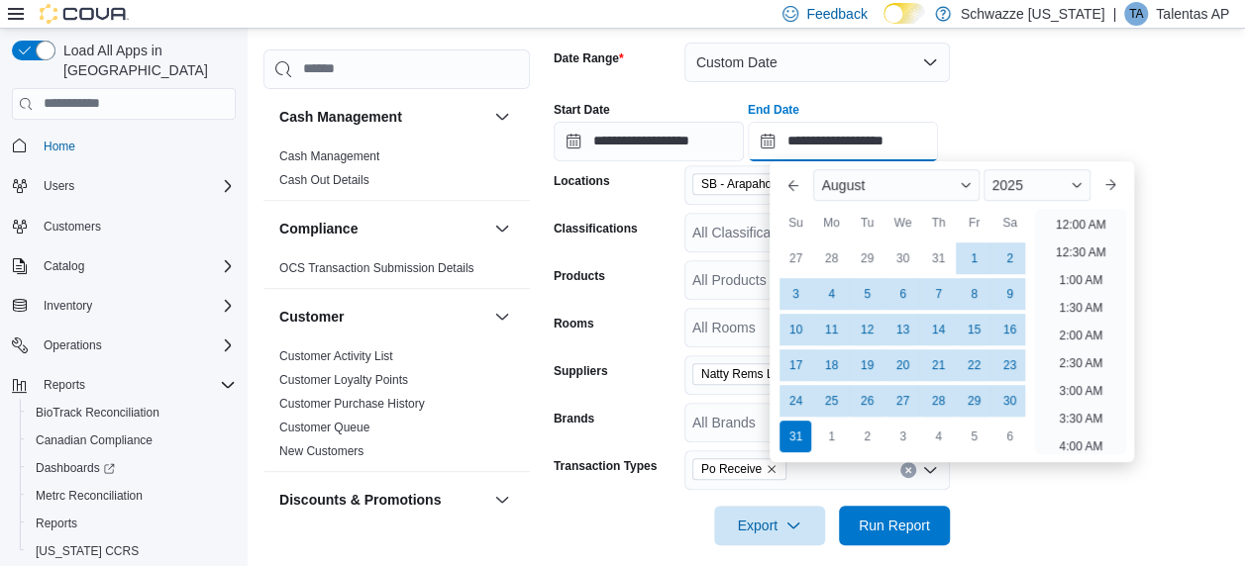
scroll to position [1089, 0]
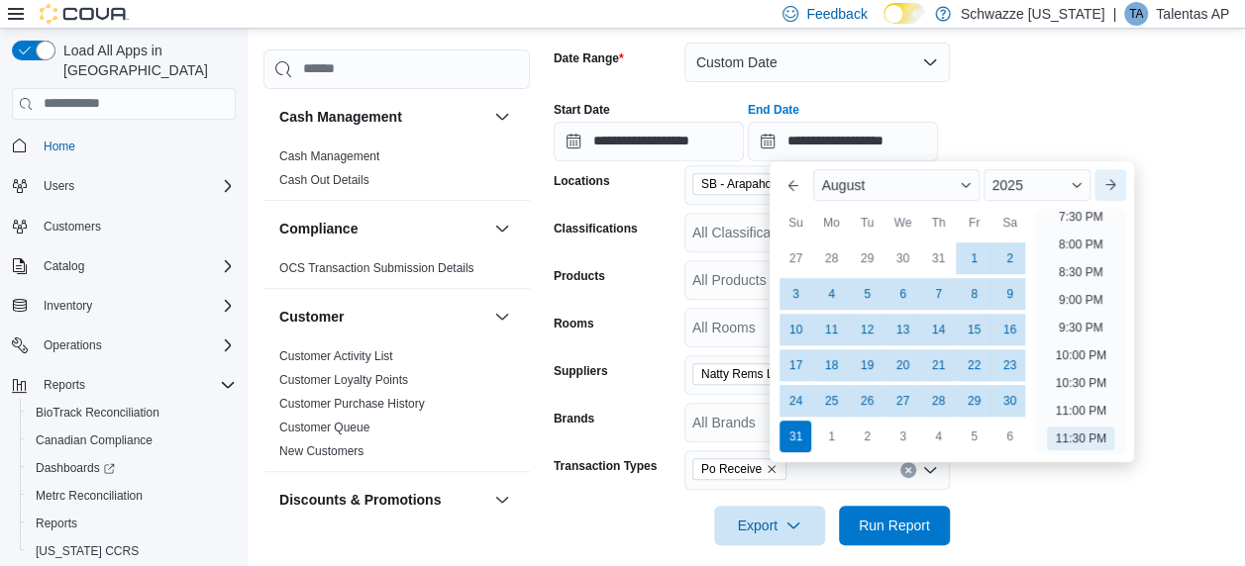
click at [1126, 175] on button "Next month" at bounding box center [1110, 185] width 32 height 32
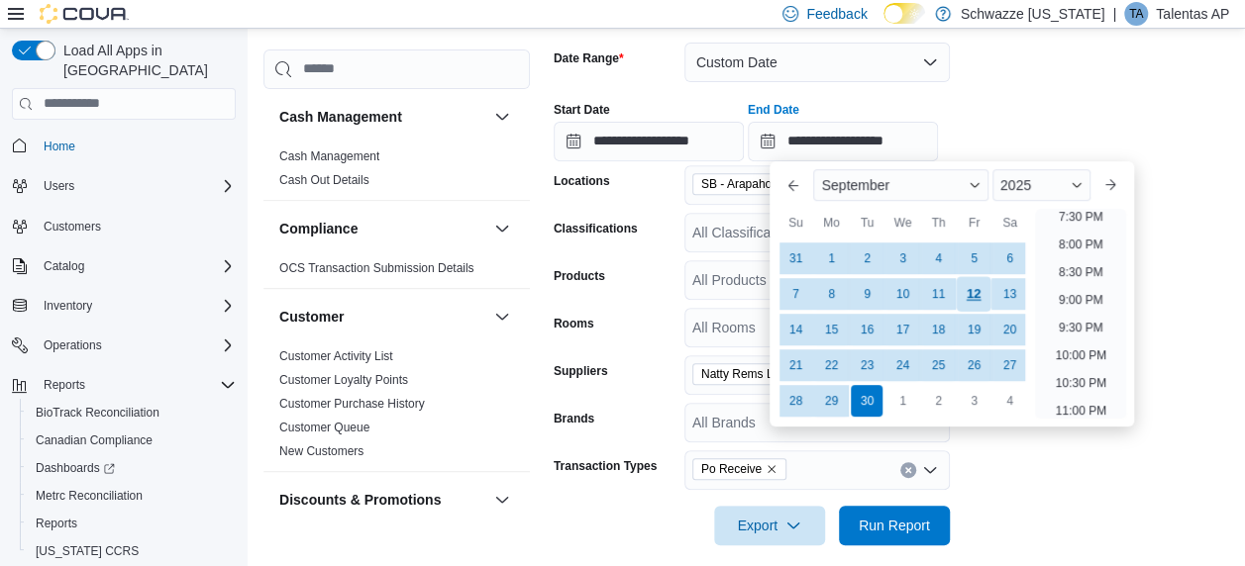
click at [974, 293] on div "12" at bounding box center [973, 293] width 35 height 35
type input "**********"
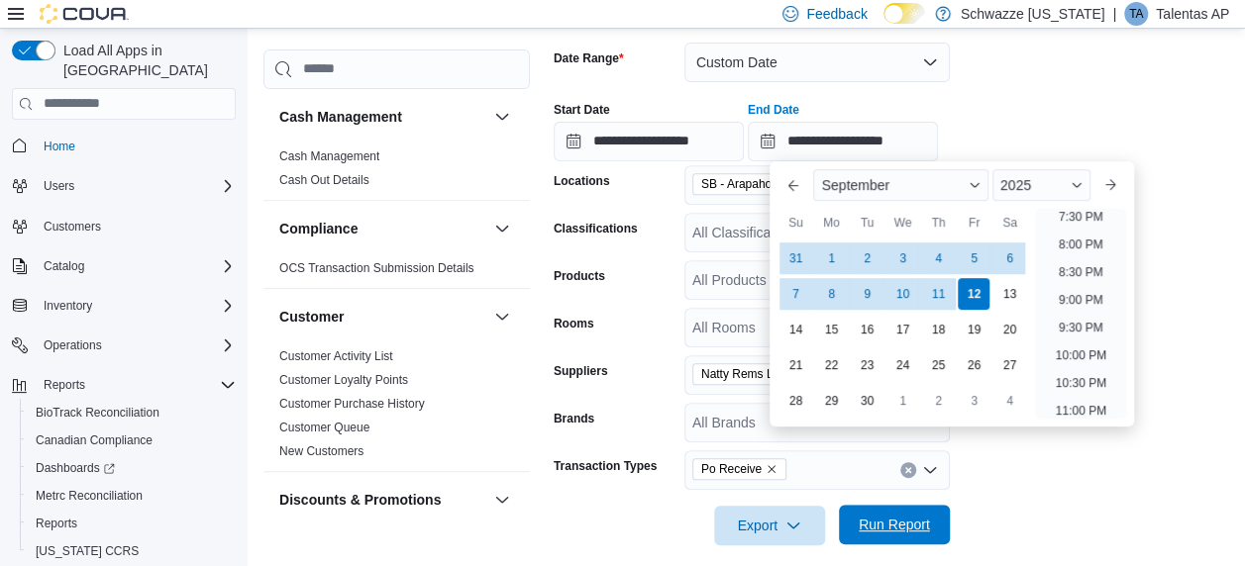
click at [879, 521] on span "Run Report" at bounding box center [893, 525] width 71 height 20
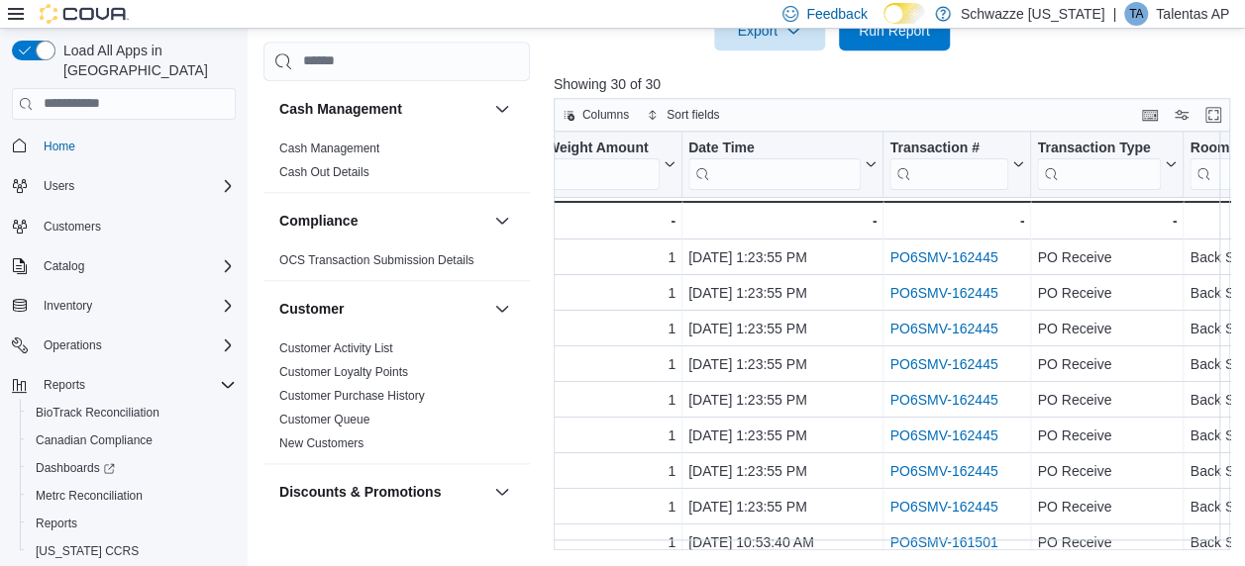
scroll to position [0, 957]
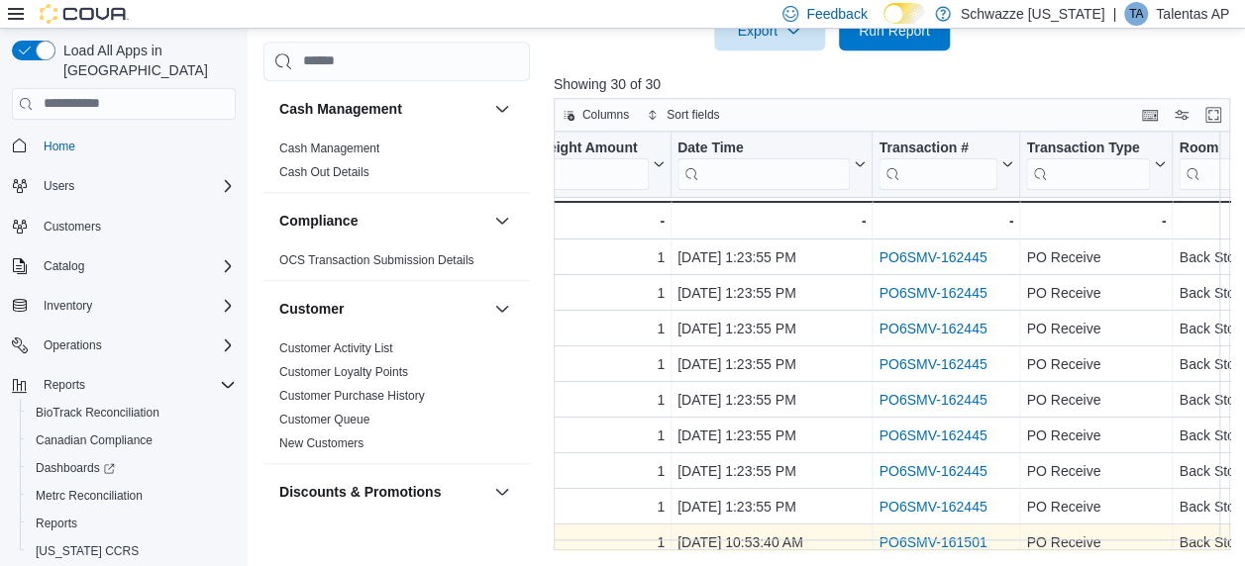
click at [836, 536] on div "Location Click to view column header actions Package Id Click to view column he…" at bounding box center [894, 342] width 683 height 420
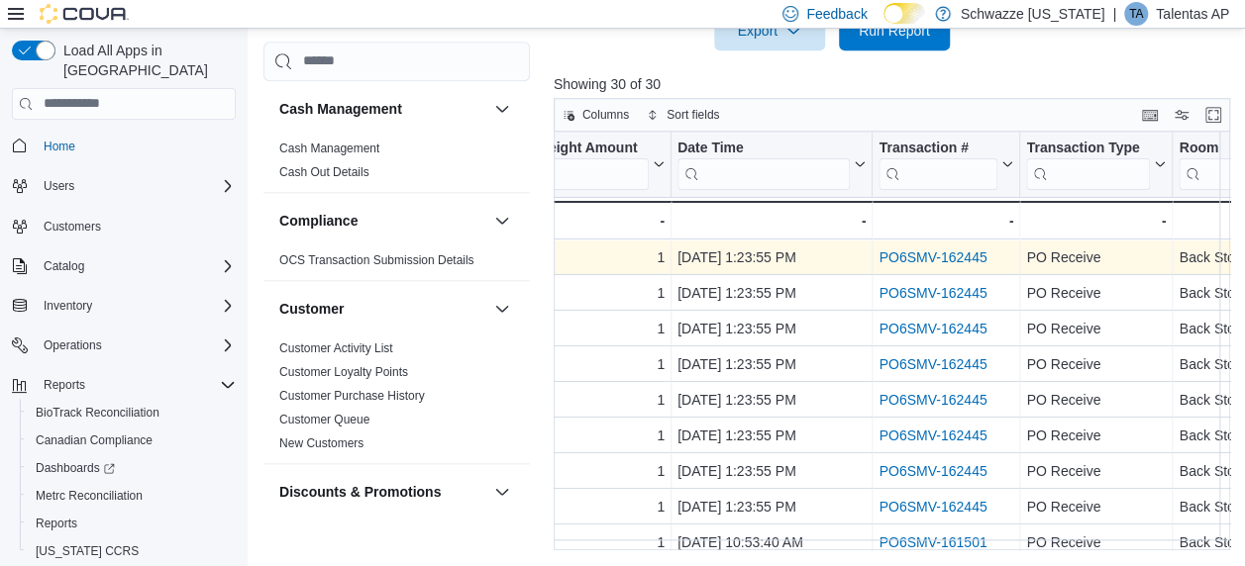
click at [948, 256] on link "PO6SMV-162445" at bounding box center [932, 257] width 108 height 16
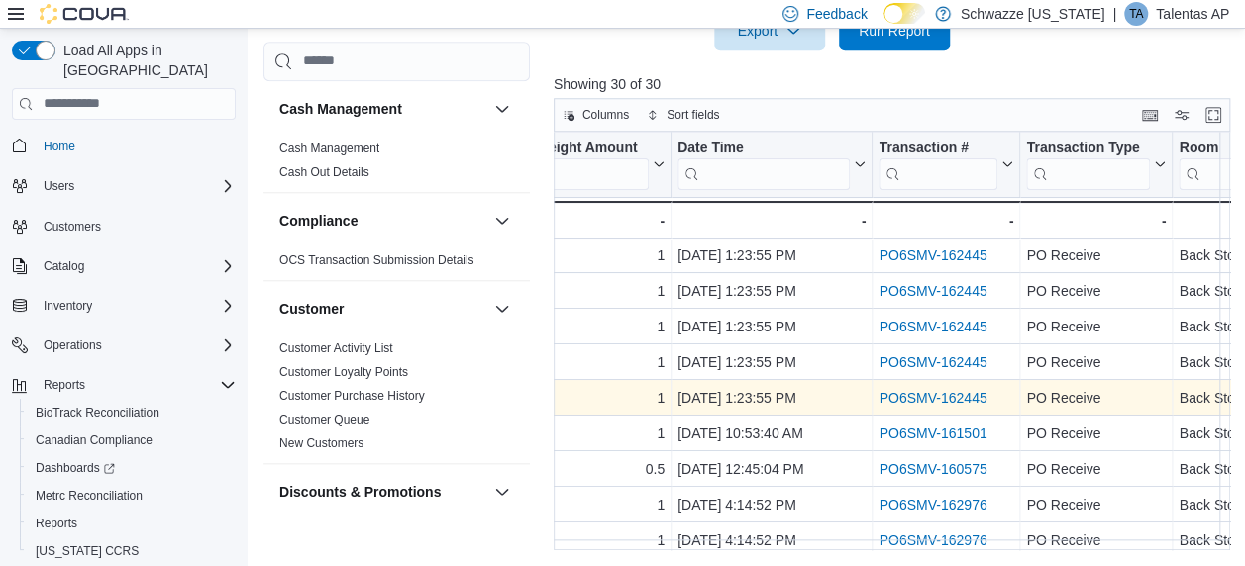
scroll to position [50, 957]
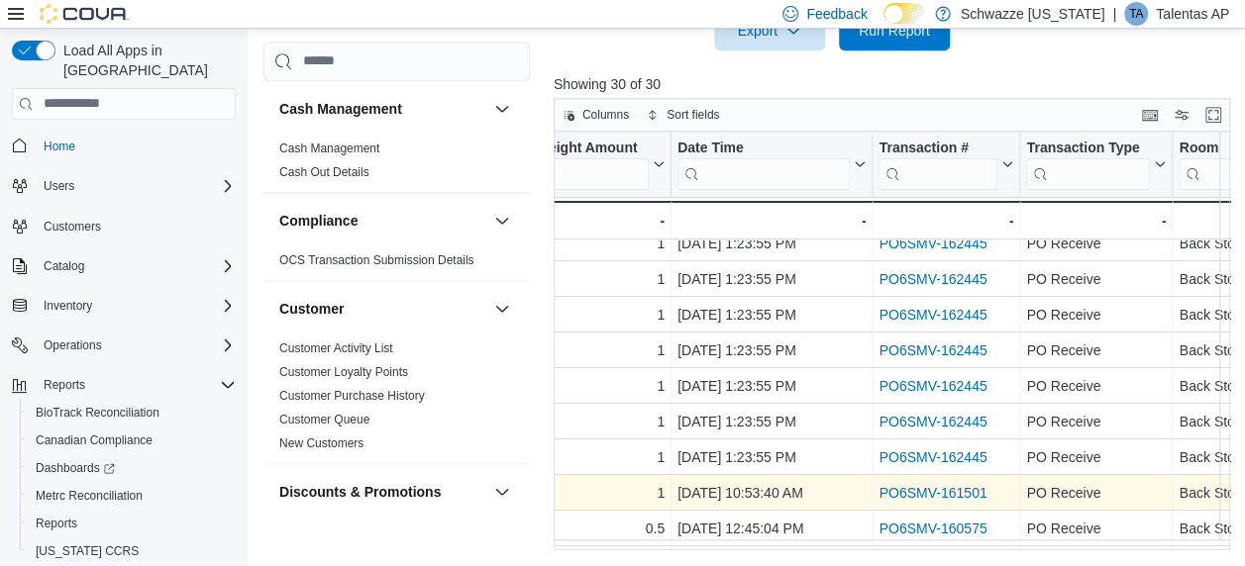
click at [974, 489] on link "PO6SMV-161501" at bounding box center [932, 493] width 108 height 16
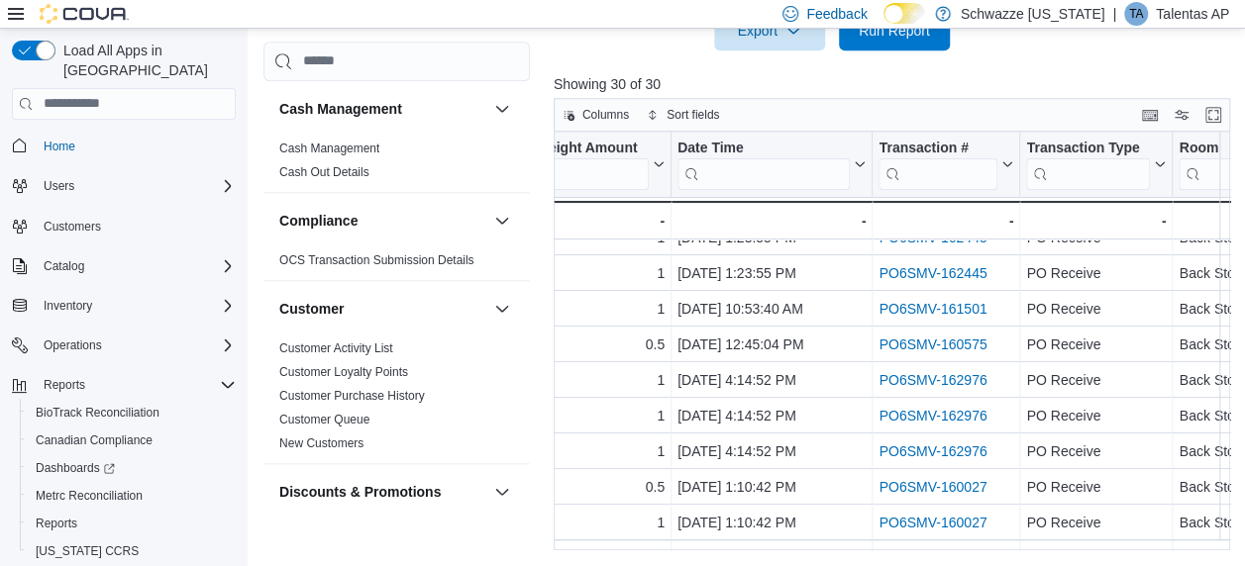
scroll to position [248, 957]
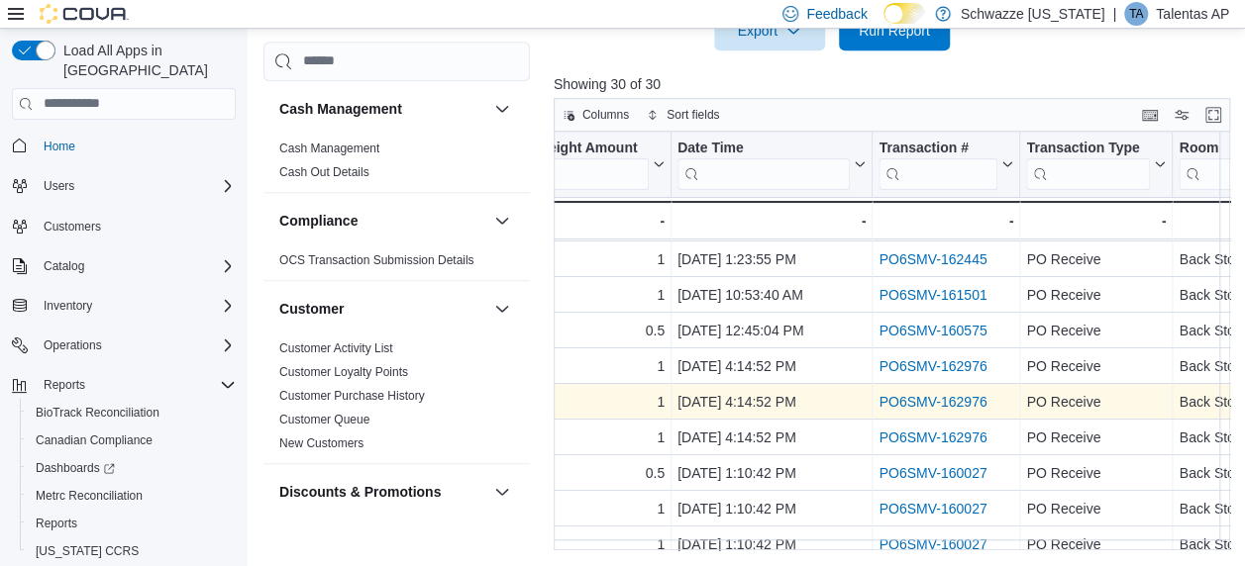
click at [954, 398] on link "PO6SMV-162976" at bounding box center [932, 402] width 108 height 16
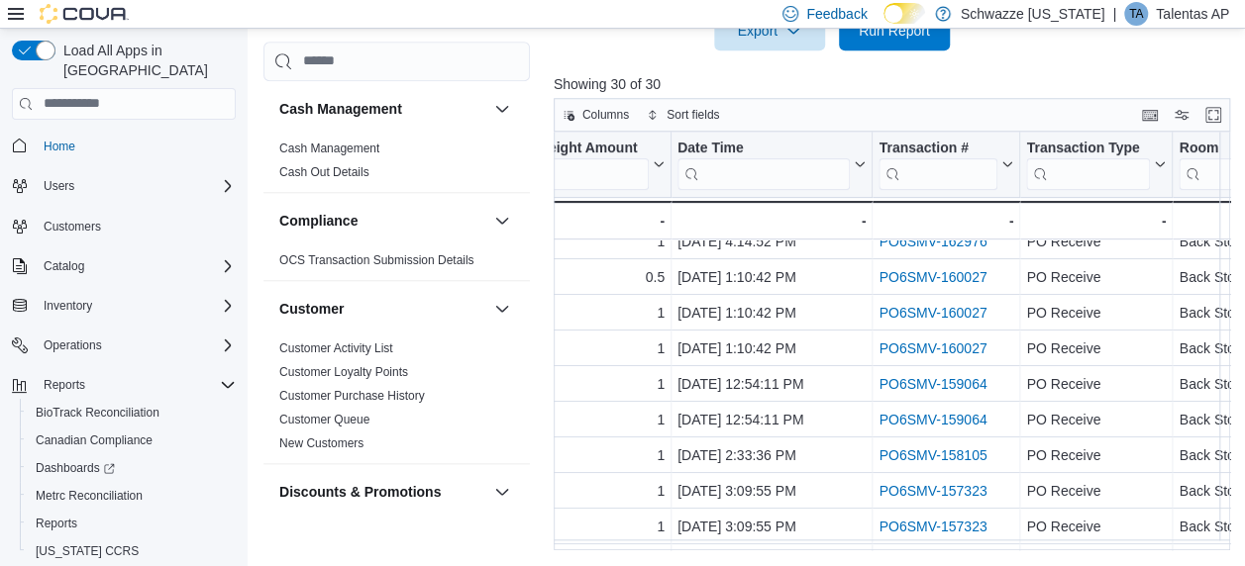
scroll to position [446, 957]
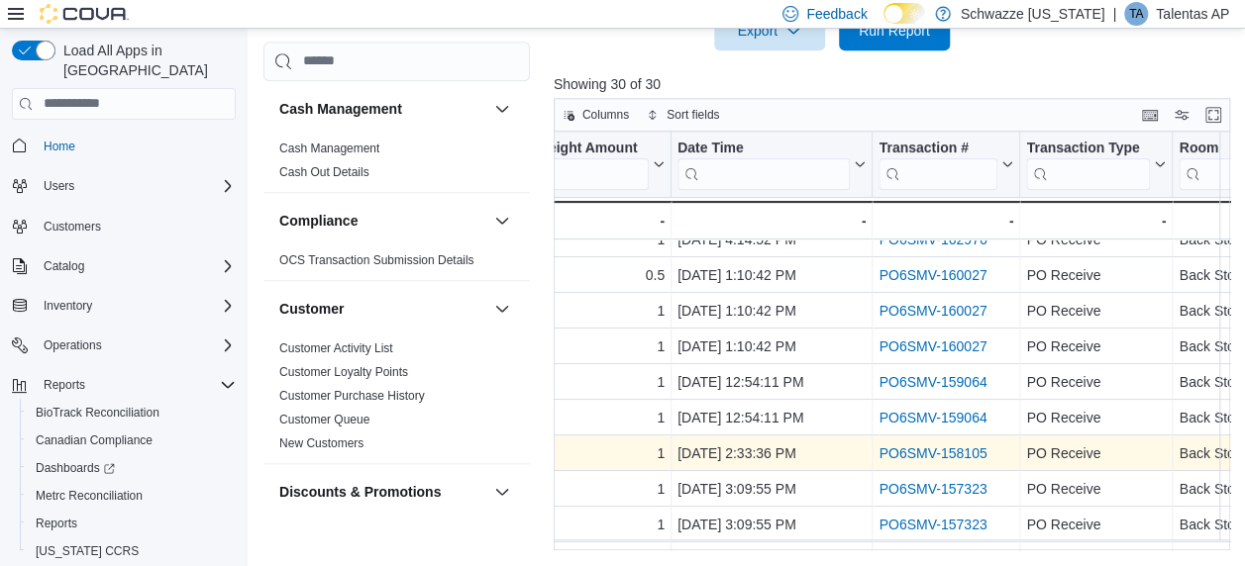
drag, startPoint x: 951, startPoint y: 448, endPoint x: 913, endPoint y: 448, distance: 38.6
click at [913, 448] on link "PO6SMV-158105" at bounding box center [932, 454] width 108 height 16
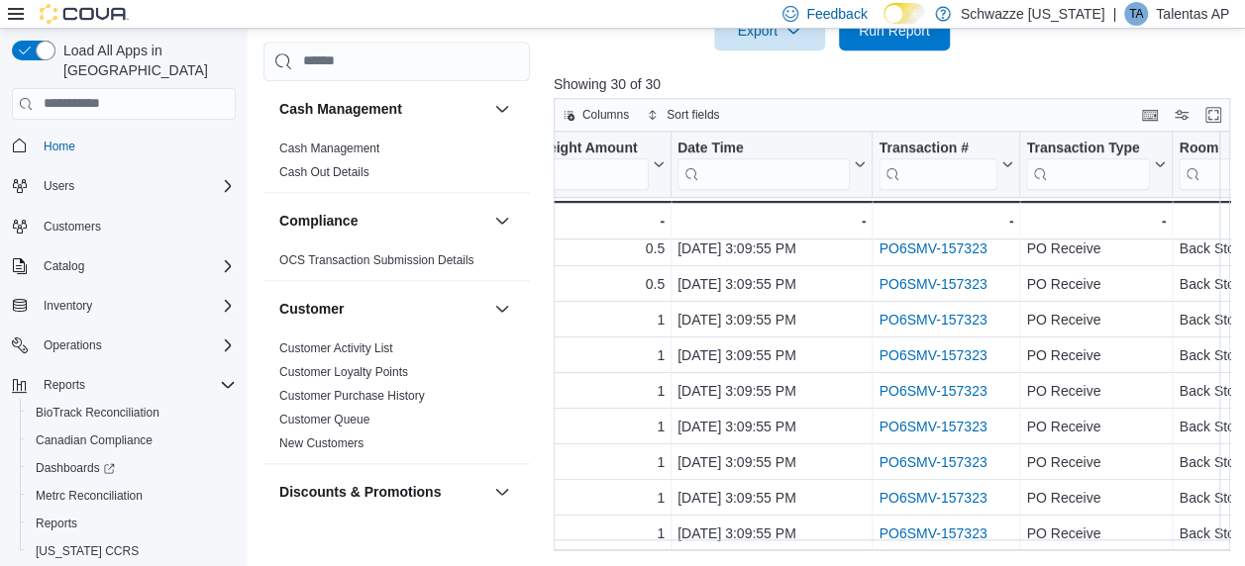
scroll to position [767, 957]
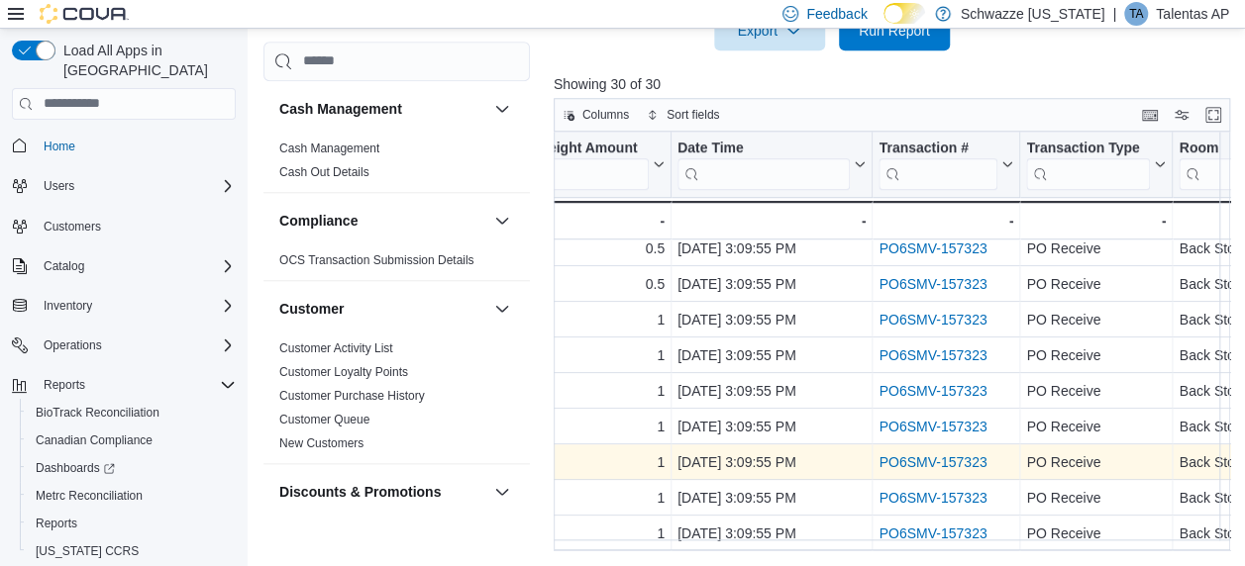
click at [925, 454] on link "PO6SMV-157323" at bounding box center [932, 462] width 108 height 16
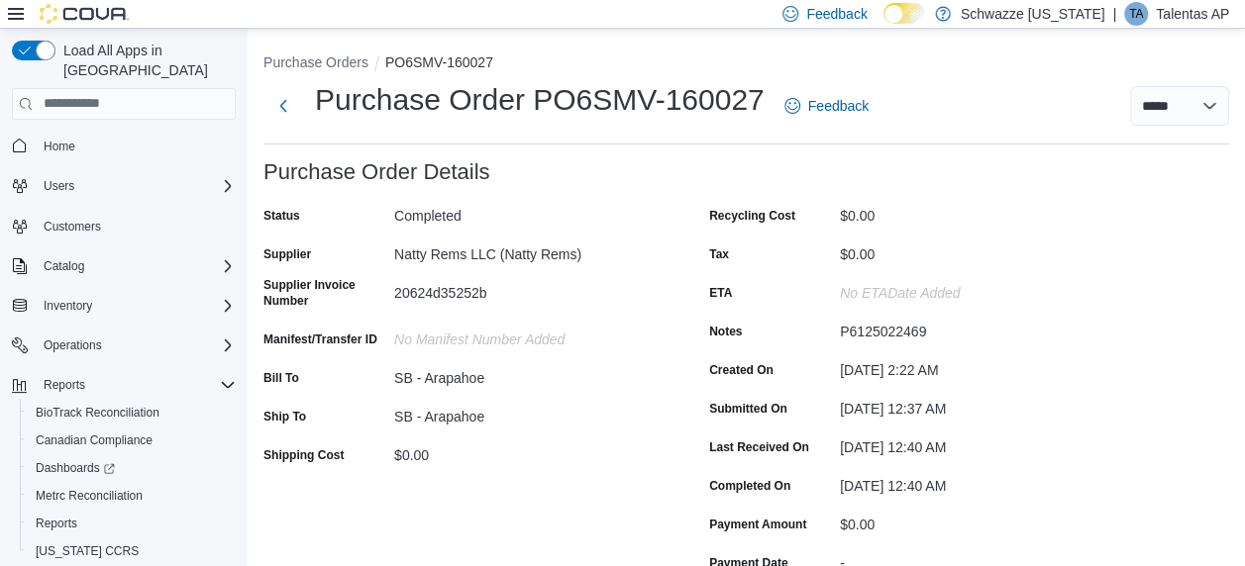
click at [482, 289] on div "20624d35252b" at bounding box center [526, 289] width 265 height 24
copy div "20624d35252b"
click at [461, 290] on div "20624d34915b" at bounding box center [526, 289] width 265 height 24
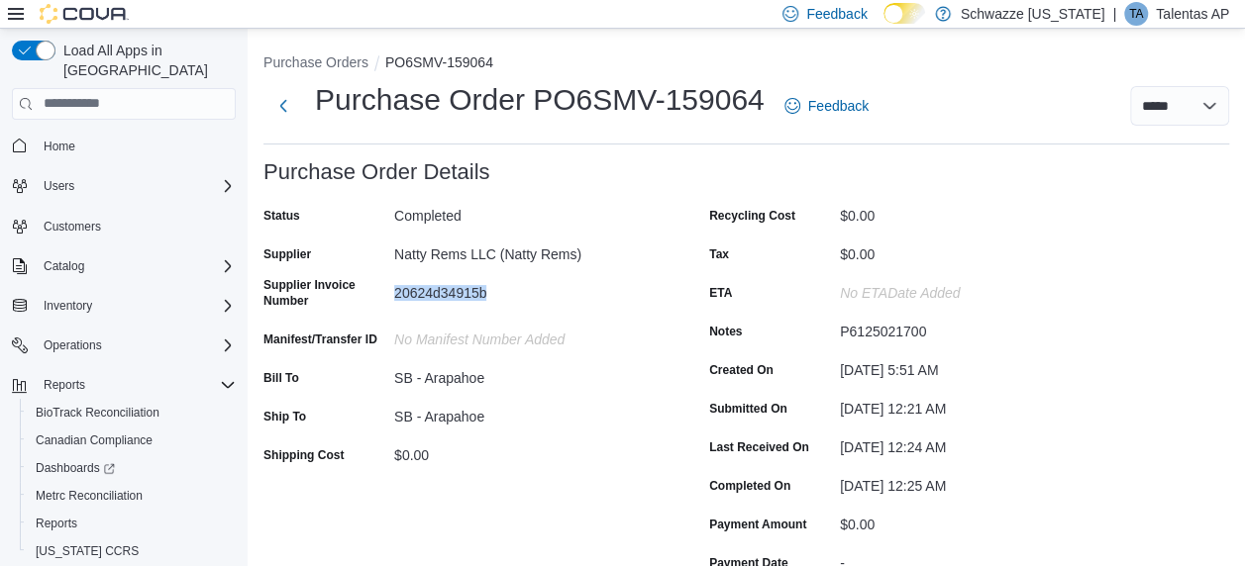
copy div "20624d34915b"
click at [471, 291] on div "20624d35078b" at bounding box center [526, 289] width 265 height 24
copy div "20624d35078b"
click at [463, 293] on div "20624d34914b" at bounding box center [526, 289] width 265 height 24
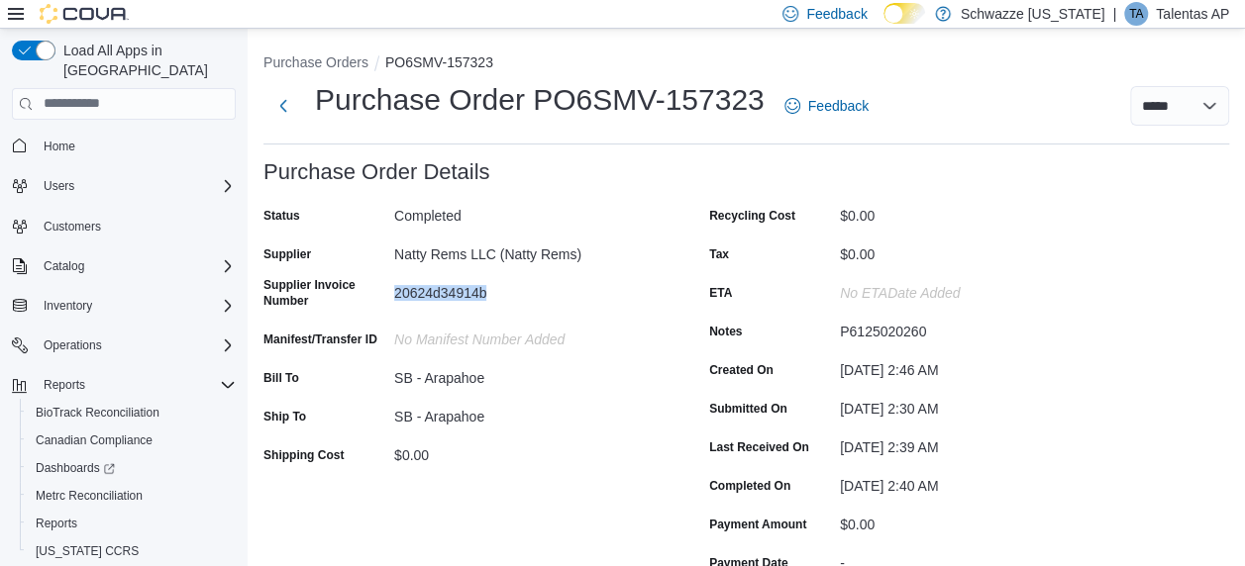
click at [463, 293] on div "20624d34914b" at bounding box center [526, 289] width 265 height 24
copy div "20624d34914b"
click at [442, 277] on div "20624d34914b" at bounding box center [526, 289] width 265 height 24
click at [438, 298] on div "20624d34914b" at bounding box center [526, 289] width 265 height 24
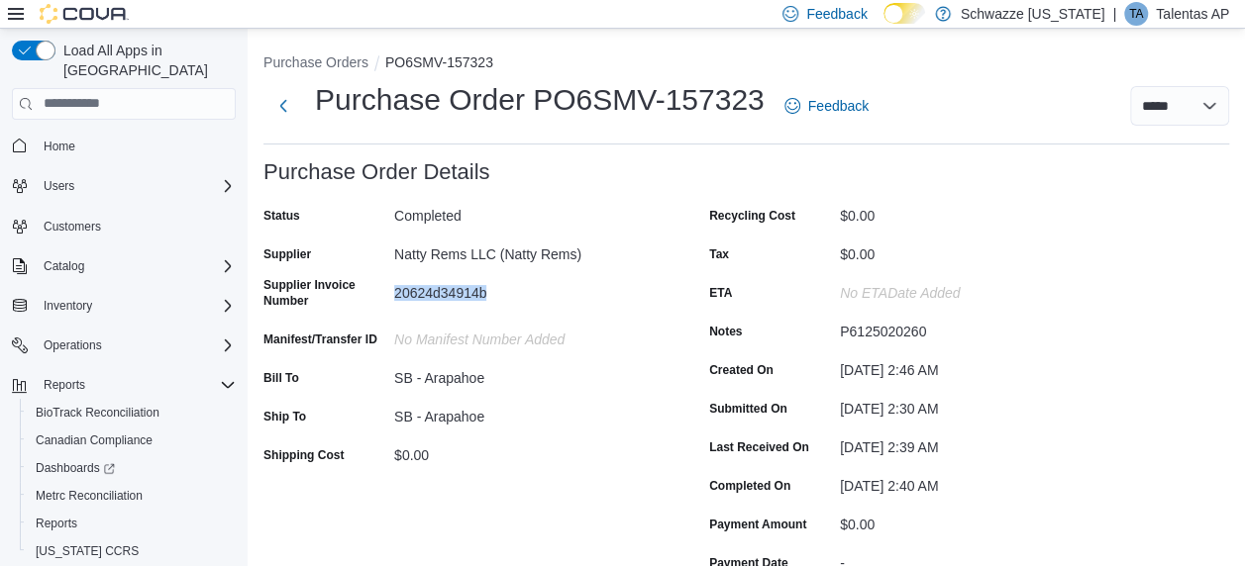
copy div "20624d34914b"
click at [535, 297] on div "20624d35857b & 20624d35860b" at bounding box center [526, 289] width 265 height 24
copy div "20624d35860b"
click at [422, 291] on div "20624d35857b & 20624d35860b" at bounding box center [526, 289] width 265 height 24
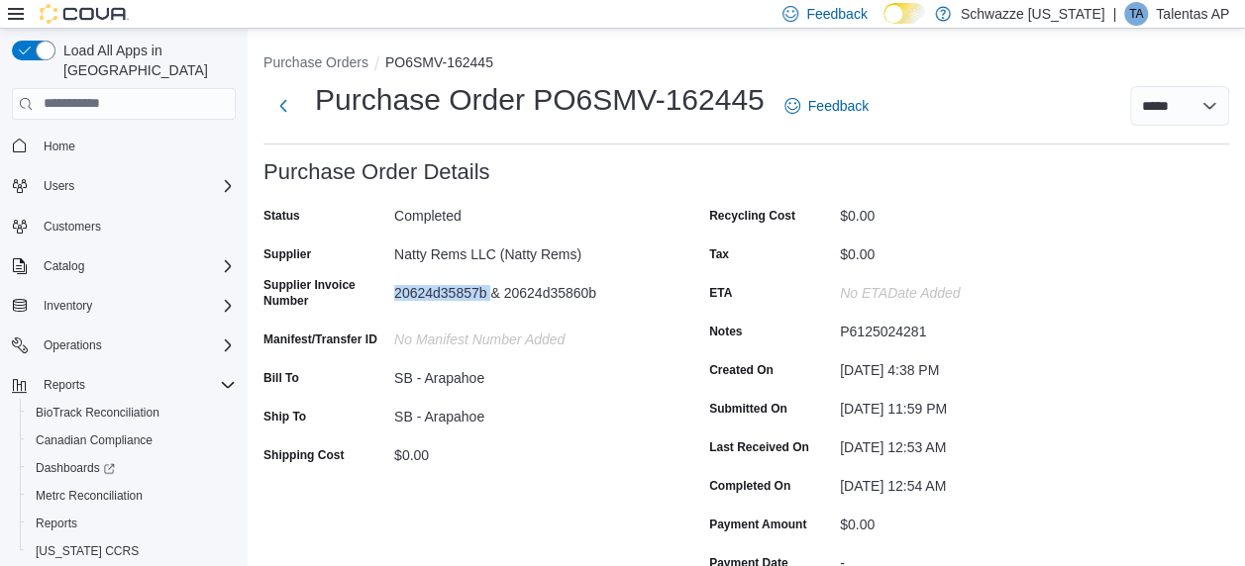
click at [422, 291] on div "20624d35857b & 20624d35860b" at bounding box center [526, 289] width 265 height 24
copy div "20624d35857b"
click at [445, 289] on div "20624d35492b" at bounding box center [526, 289] width 265 height 24
copy div "20624d35492b"
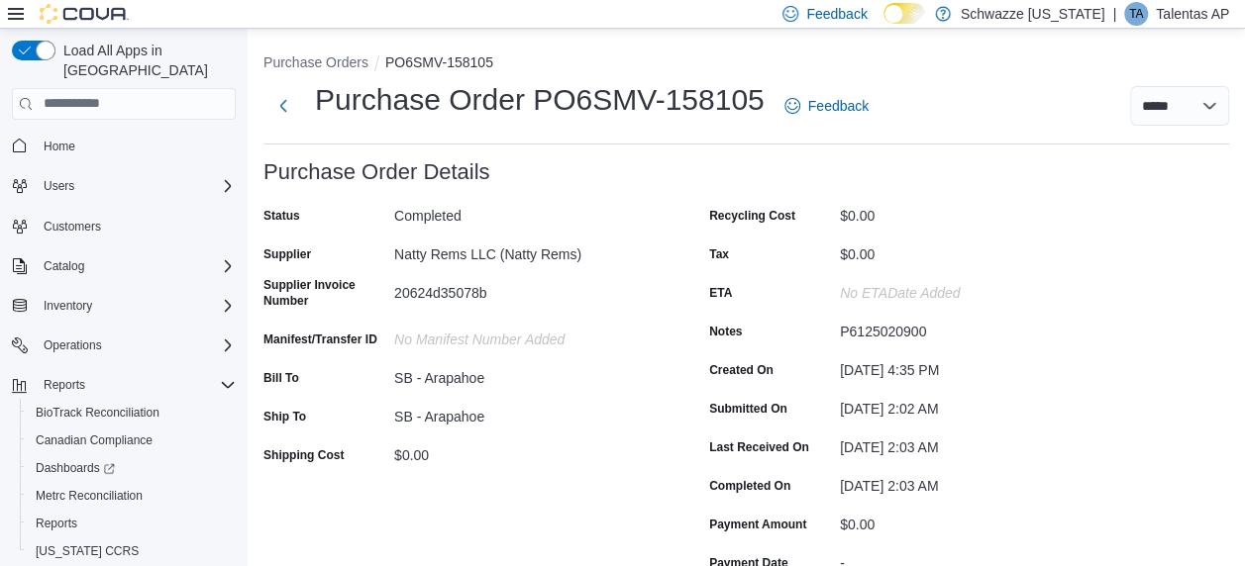
click at [467, 296] on div "20624d35078b" at bounding box center [526, 289] width 265 height 24
copy div "20624d35078b"
click at [465, 295] on div "20624d35078b" at bounding box center [526, 289] width 265 height 24
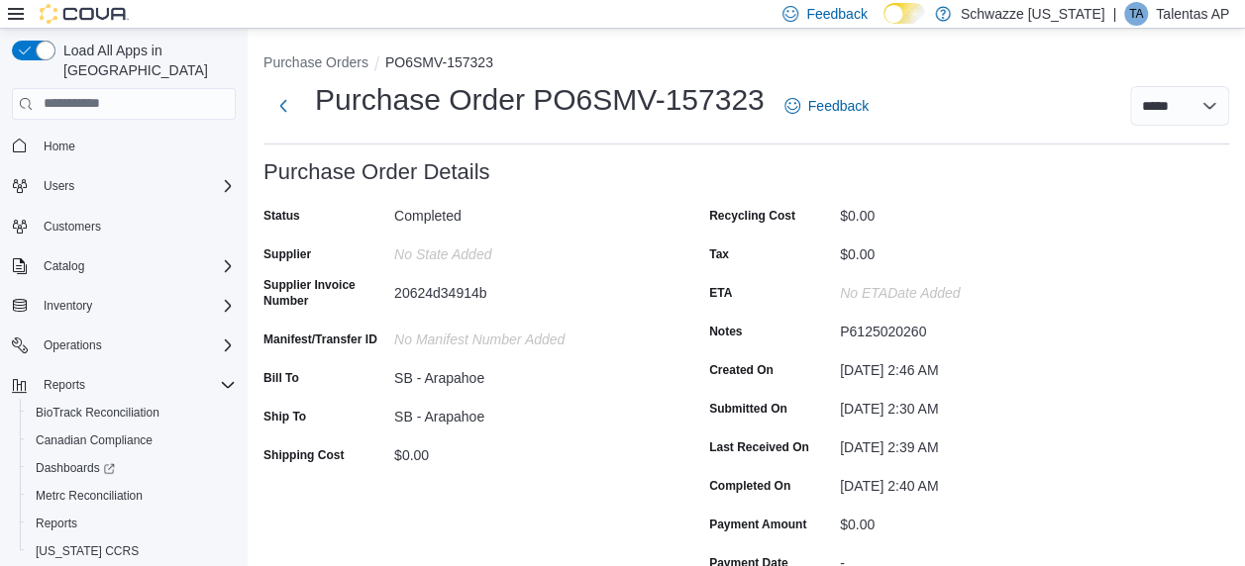
click at [467, 289] on div "20624d34914b" at bounding box center [526, 289] width 265 height 24
copy div "20624d34914b"
